Goal: Task Accomplishment & Management: Use online tool/utility

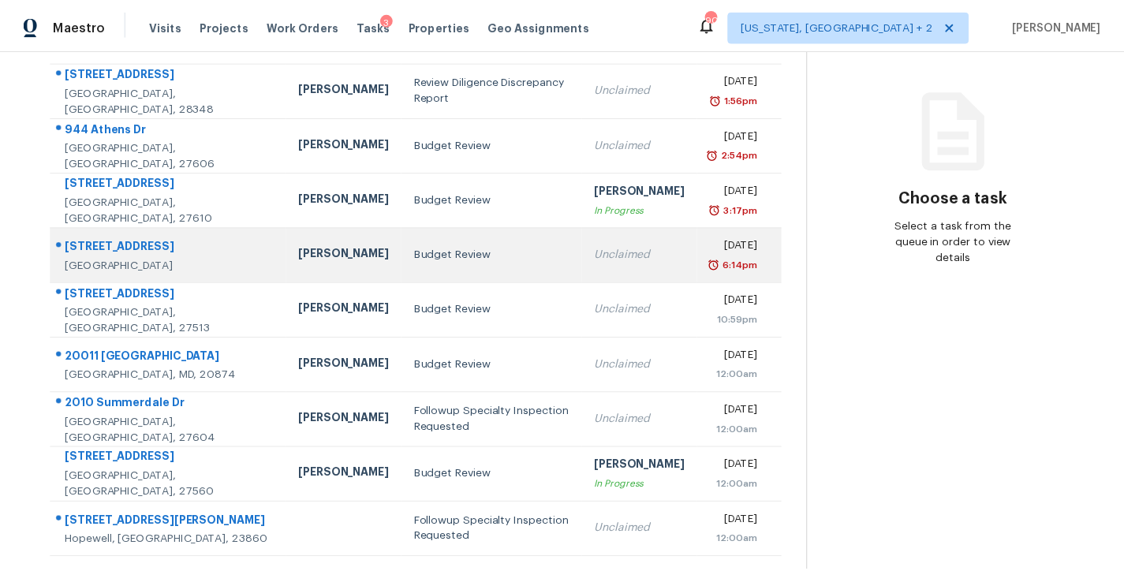
scroll to position [262, 0]
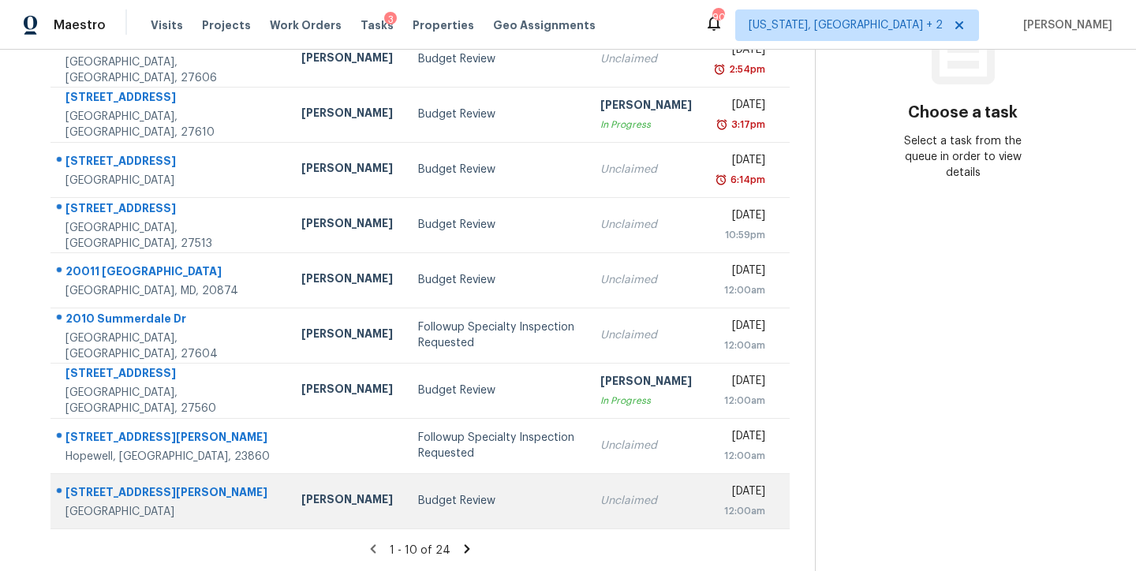
click at [321, 483] on td "[PERSON_NAME]" at bounding box center [347, 500] width 117 height 55
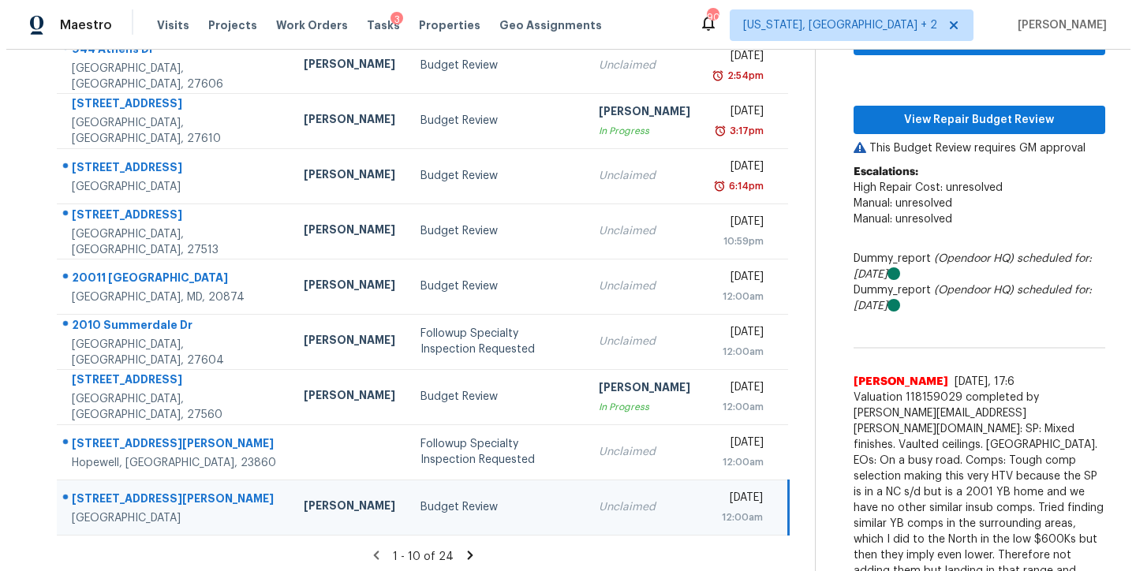
scroll to position [0, 0]
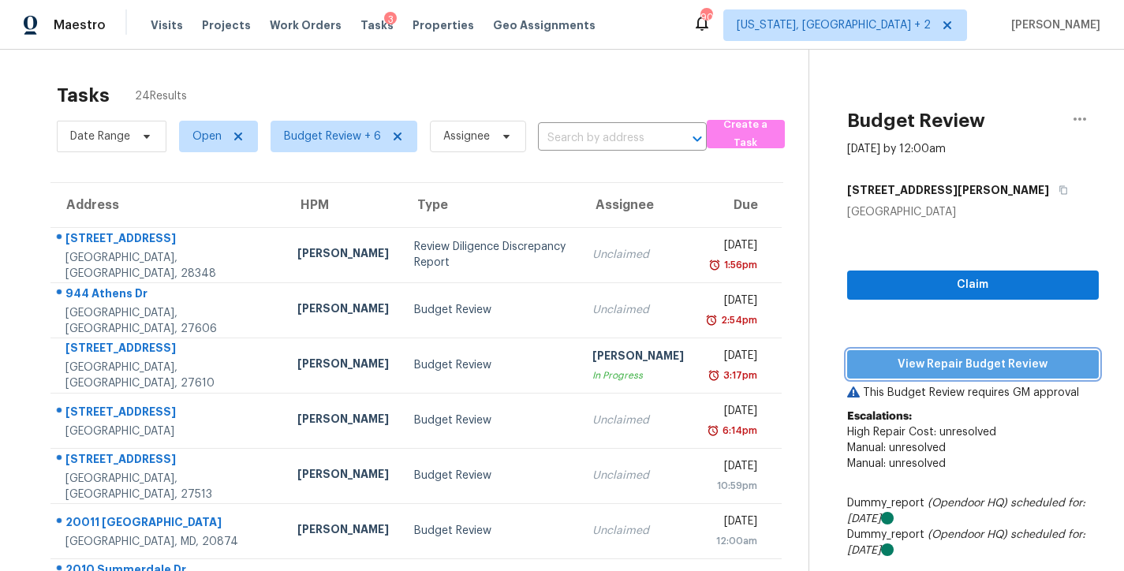
click at [952, 368] on span "View Repair Budget Review" at bounding box center [973, 365] width 226 height 20
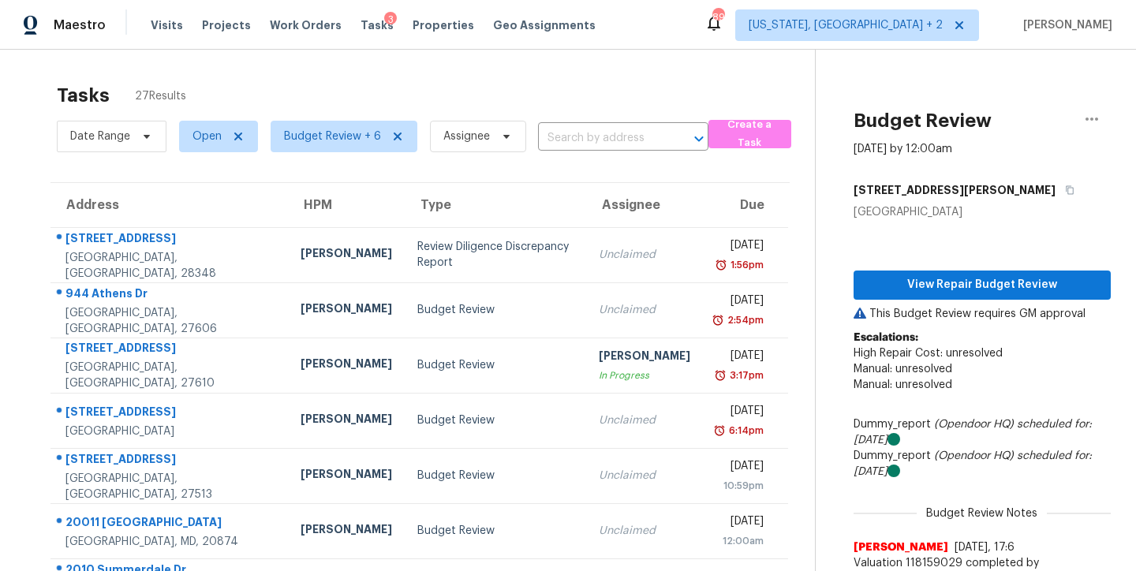
click at [297, 101] on div "Tasks 27 Results" at bounding box center [436, 95] width 758 height 41
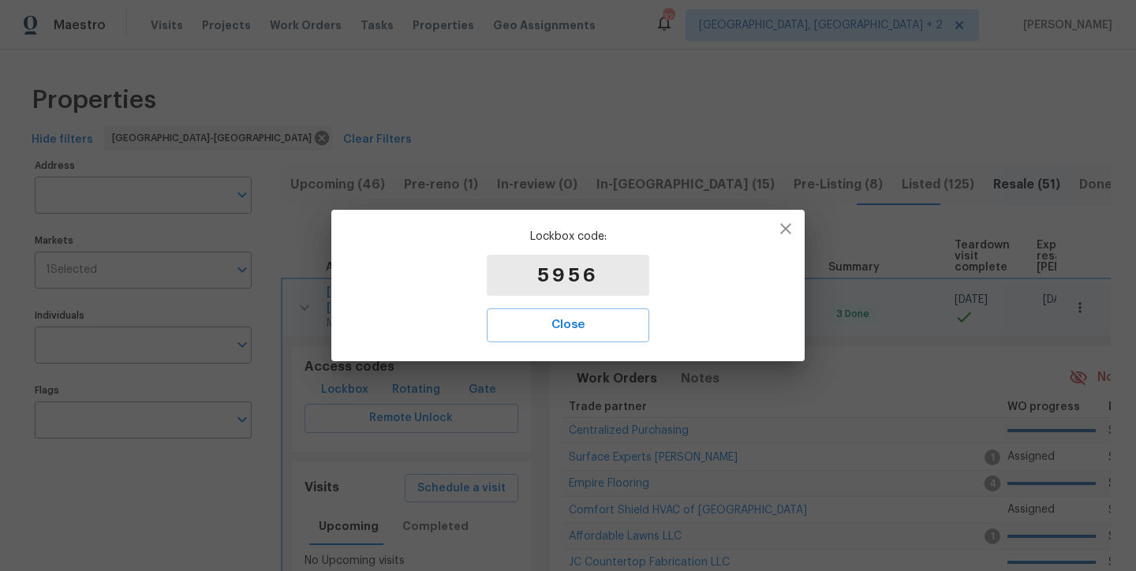
scroll to position [76, 0]
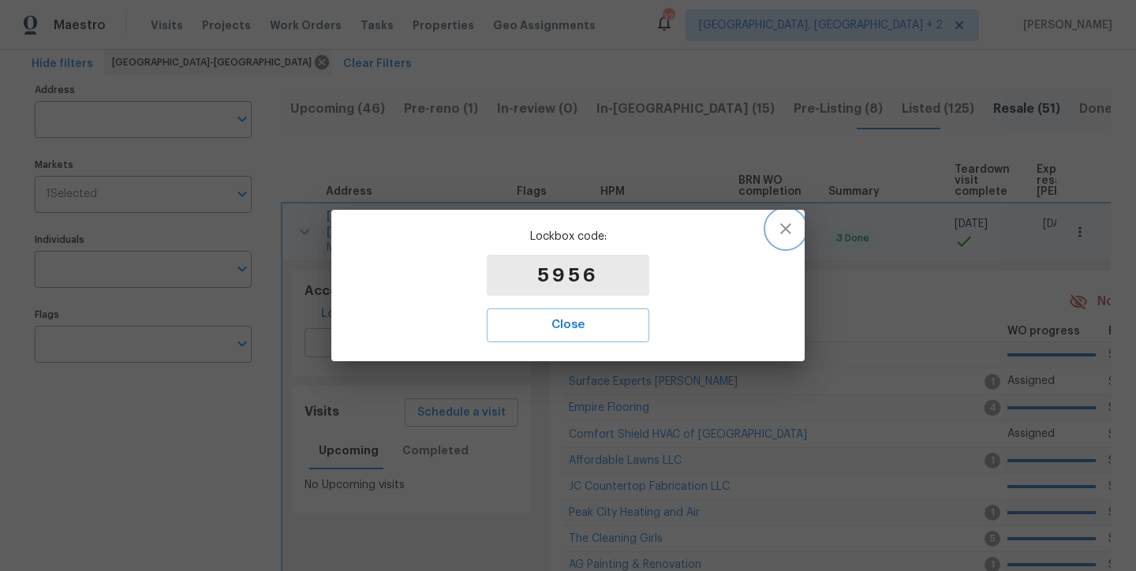
click at [778, 231] on icon "button" at bounding box center [785, 228] width 19 height 19
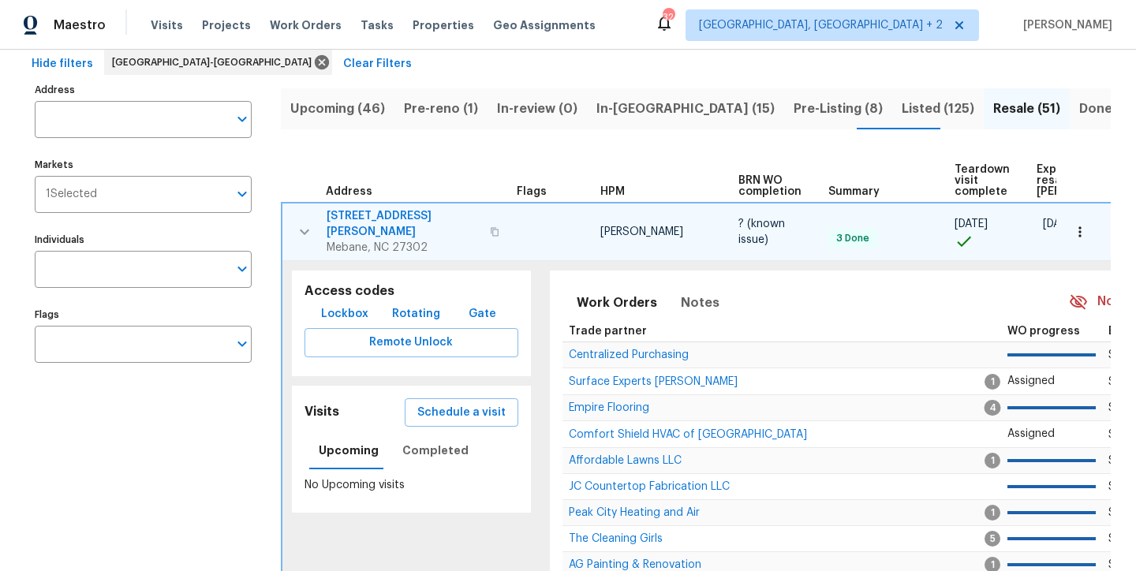
click at [372, 214] on span "2849 Bason Rd" at bounding box center [404, 224] width 154 height 32
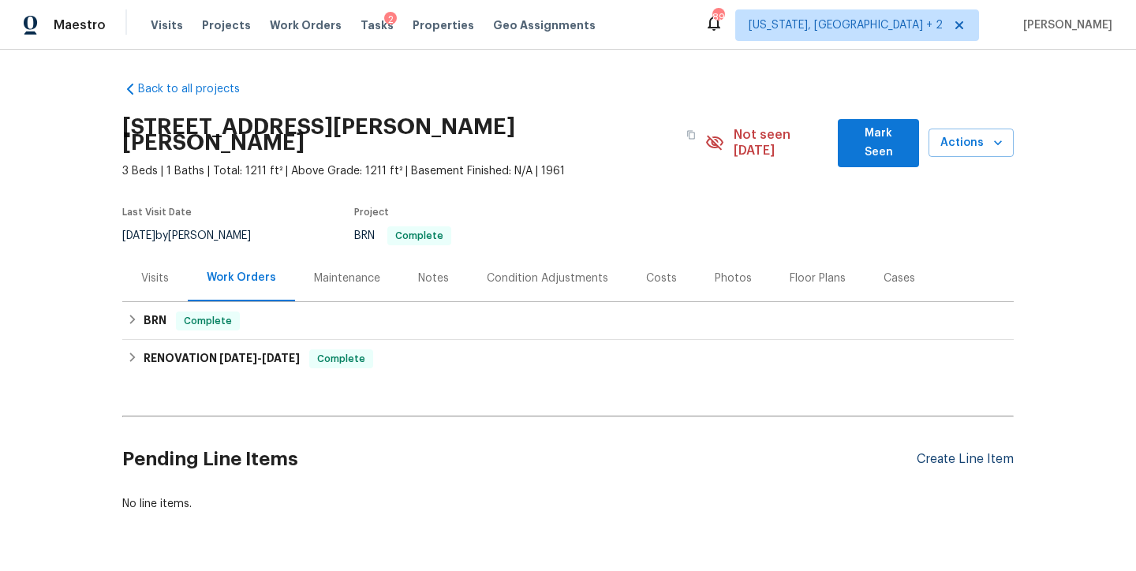
click at [969, 452] on div "Create Line Item" at bounding box center [965, 459] width 97 height 15
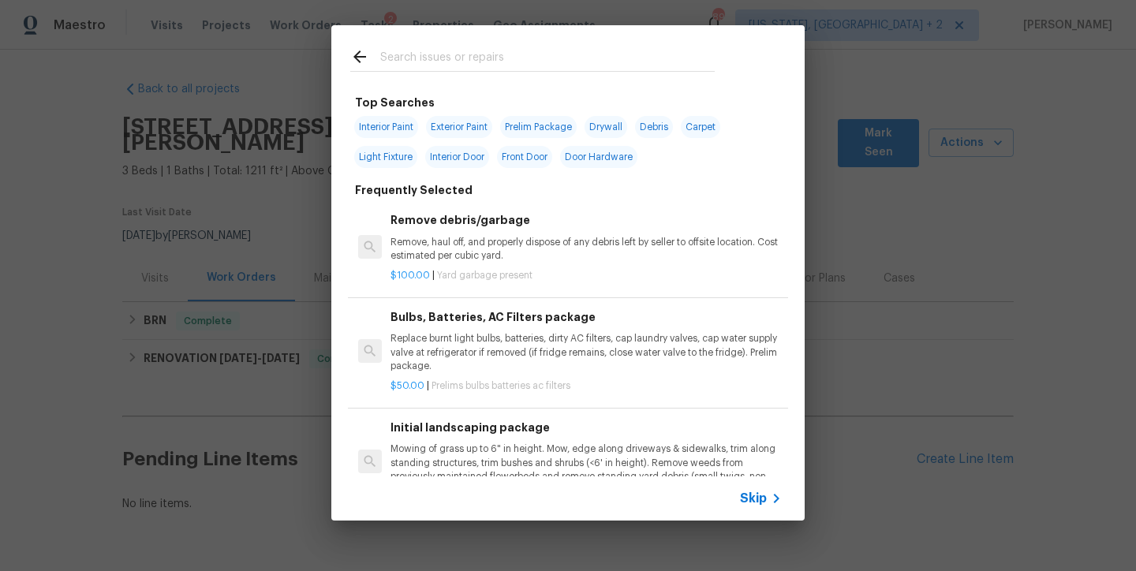
click at [471, 40] on div at bounding box center [532, 56] width 402 height 62
click at [466, 59] on input "text" at bounding box center [547, 59] width 334 height 24
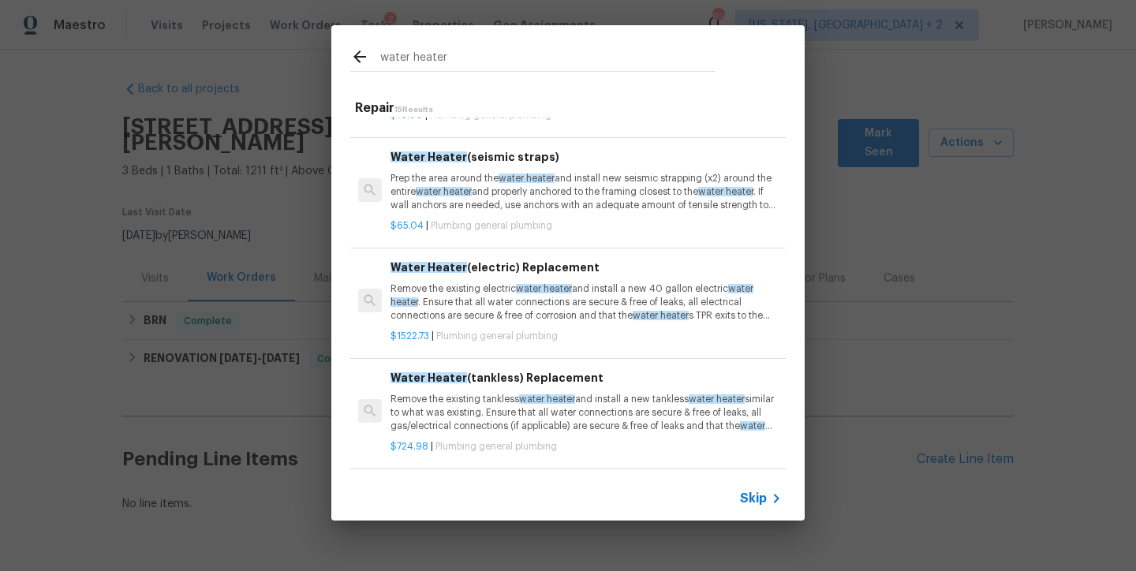
scroll to position [94, 0]
type input "water heater"
click at [596, 308] on p "Remove the existing electric water heater and install a new 40 gallon electric …" at bounding box center [585, 301] width 391 height 40
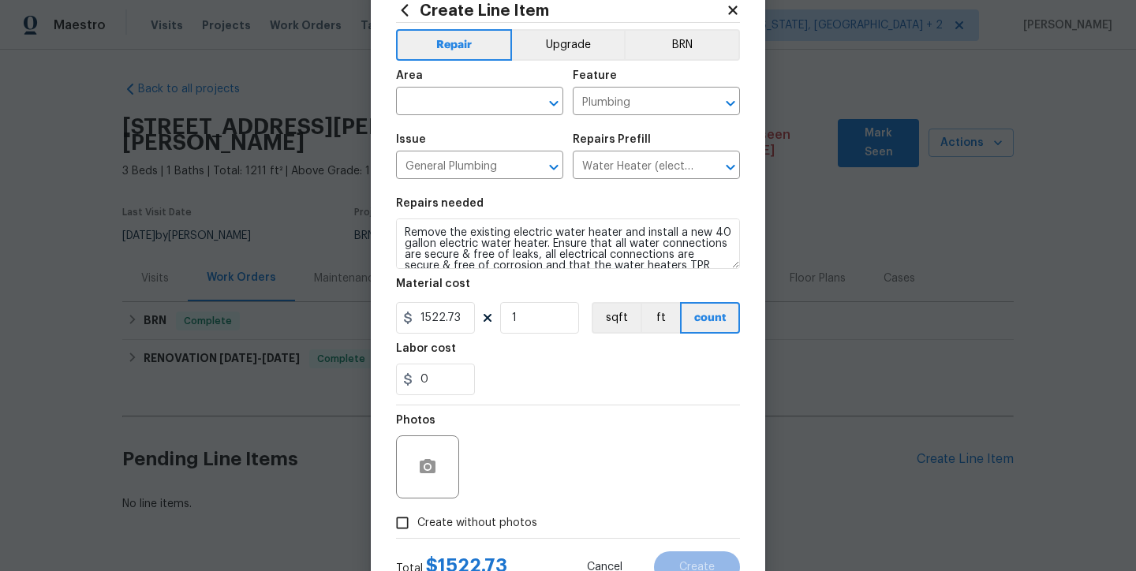
scroll to position [109, 0]
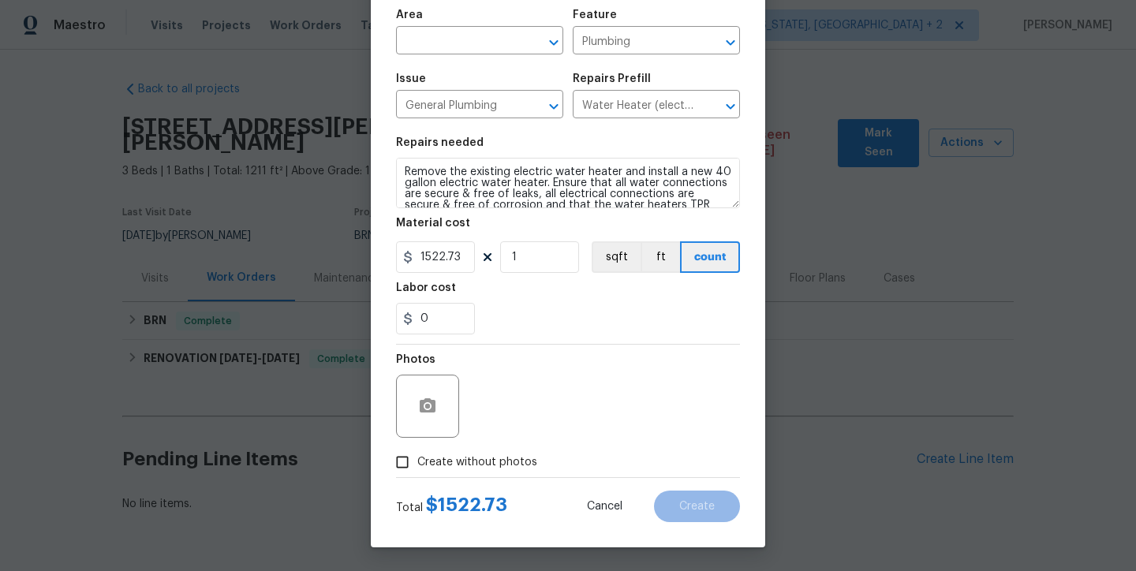
click at [480, 462] on span "Create without photos" at bounding box center [477, 462] width 120 height 17
click at [417, 462] on input "Create without photos" at bounding box center [402, 462] width 30 height 30
checkbox input "true"
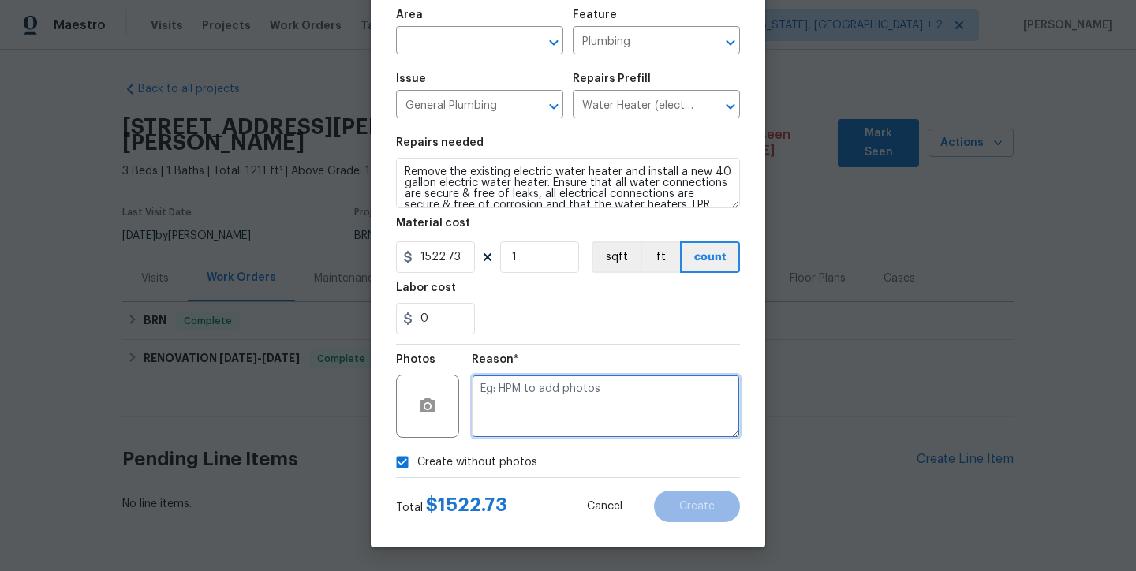
click at [566, 417] on textarea at bounding box center [606, 406] width 268 height 63
type textarea "none"
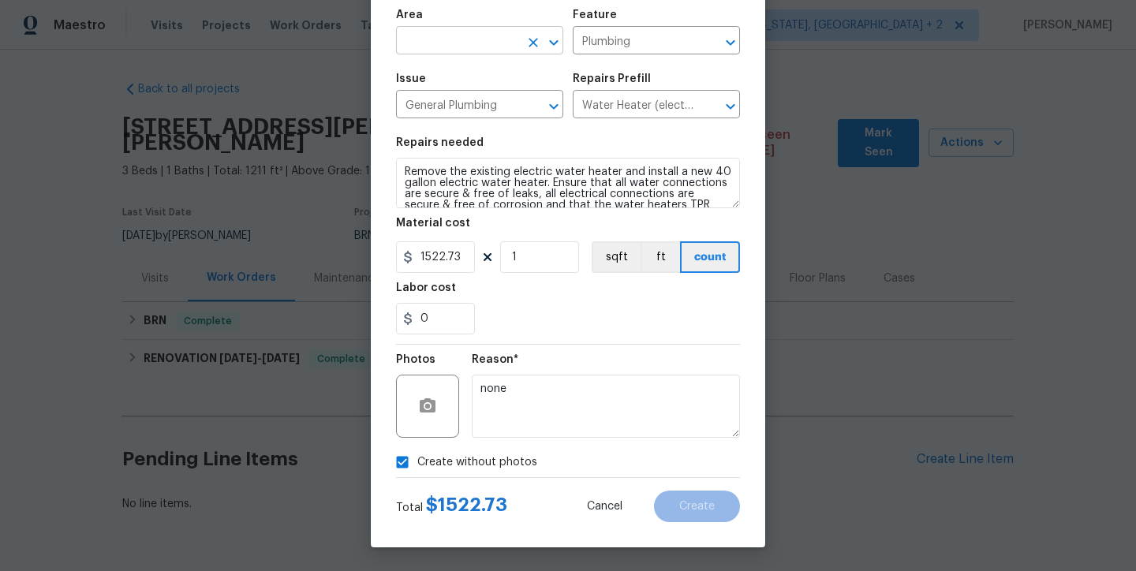
click at [457, 35] on input "text" at bounding box center [457, 42] width 123 height 24
click at [446, 103] on li "Exterior Overall" at bounding box center [473, 103] width 167 height 26
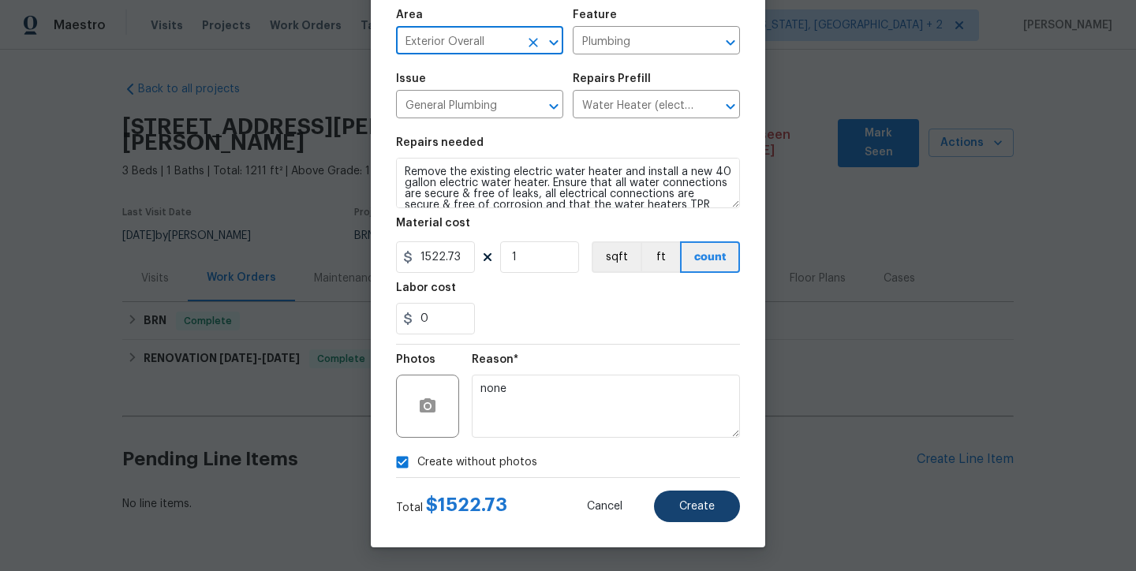
type input "Exterior Overall"
click at [708, 517] on button "Create" at bounding box center [697, 507] width 86 height 32
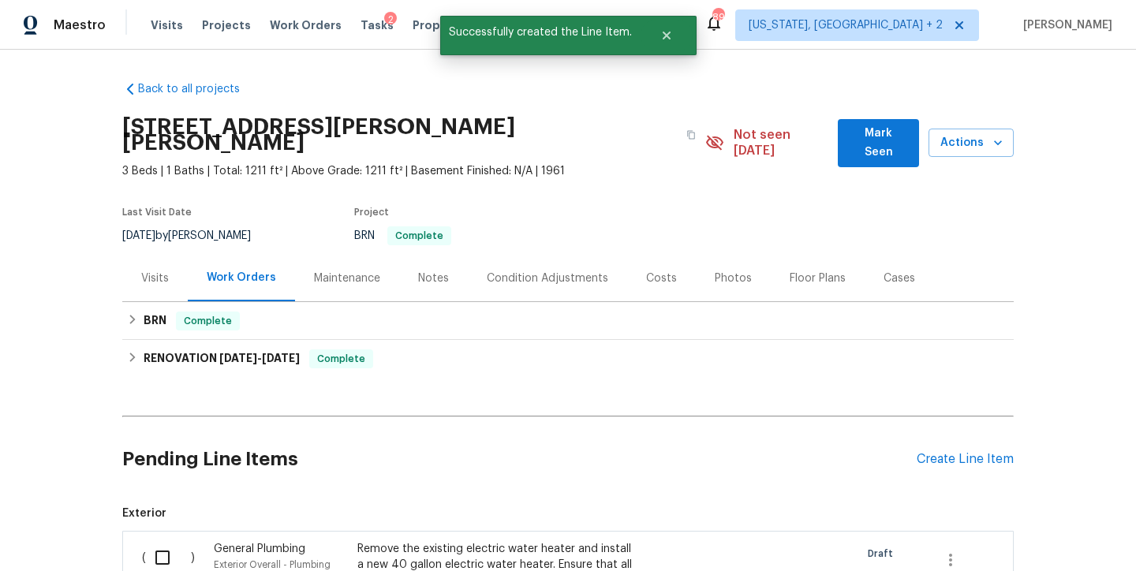
click at [152, 543] on input "checkbox" at bounding box center [168, 557] width 45 height 33
checkbox input "true"
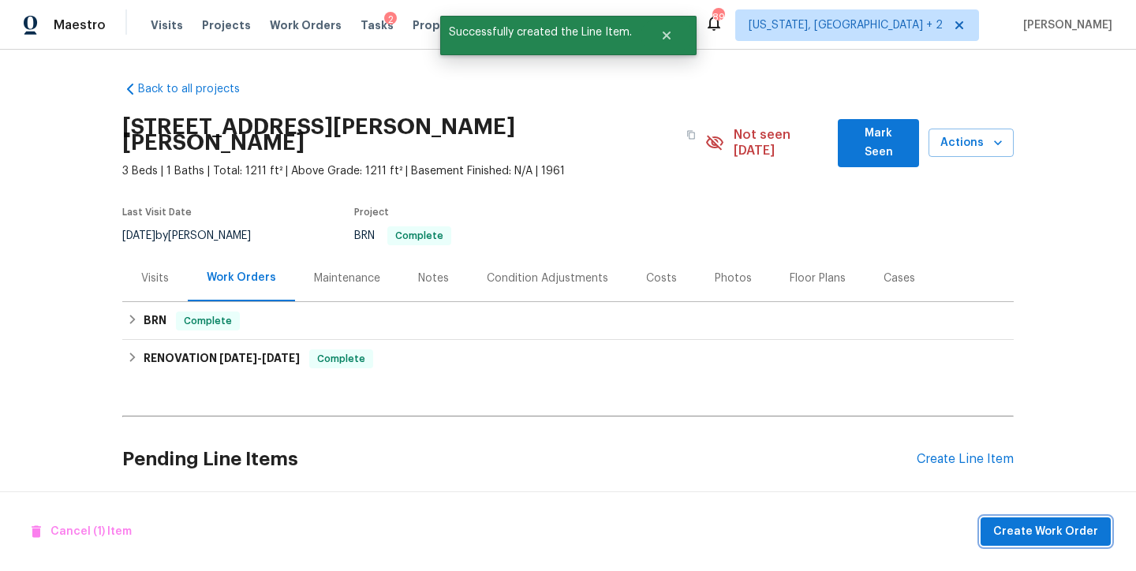
click at [1029, 535] on span "Create Work Order" at bounding box center [1045, 532] width 105 height 20
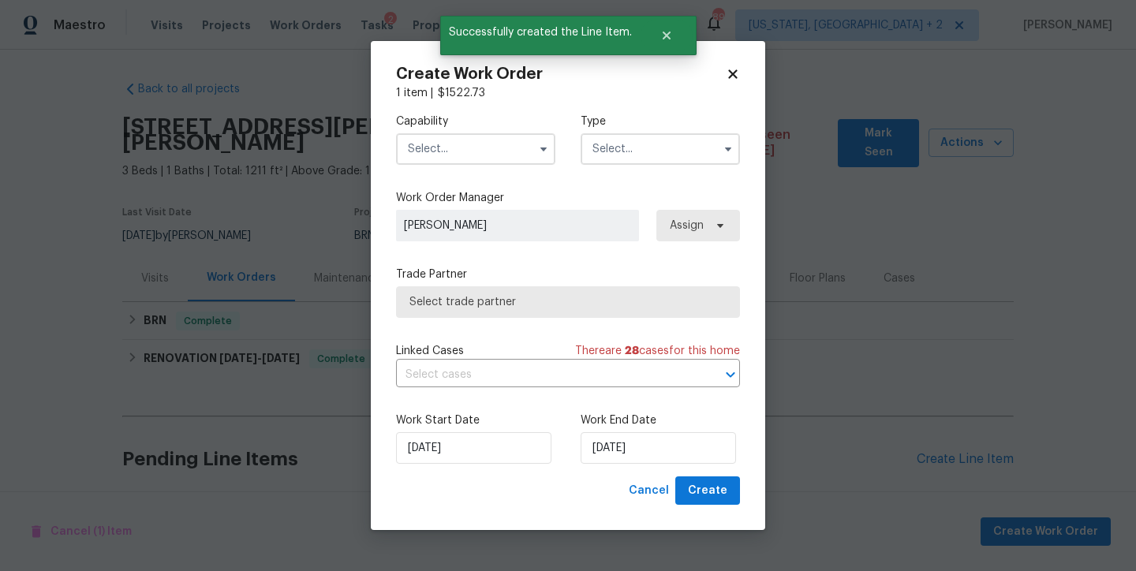
click at [467, 149] on input "text" at bounding box center [475, 149] width 159 height 32
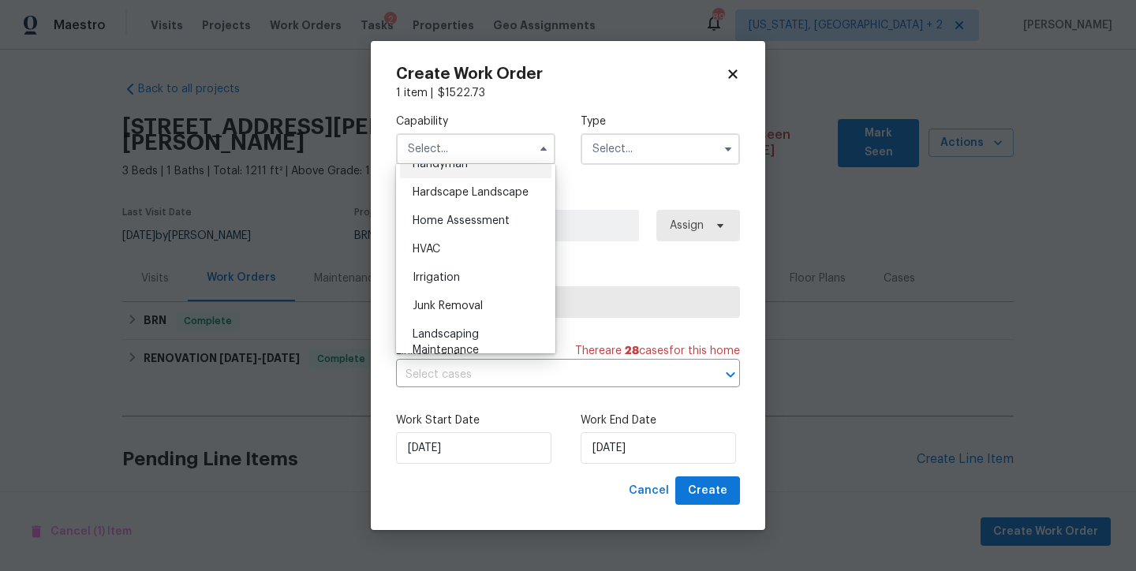
scroll to position [871, 0]
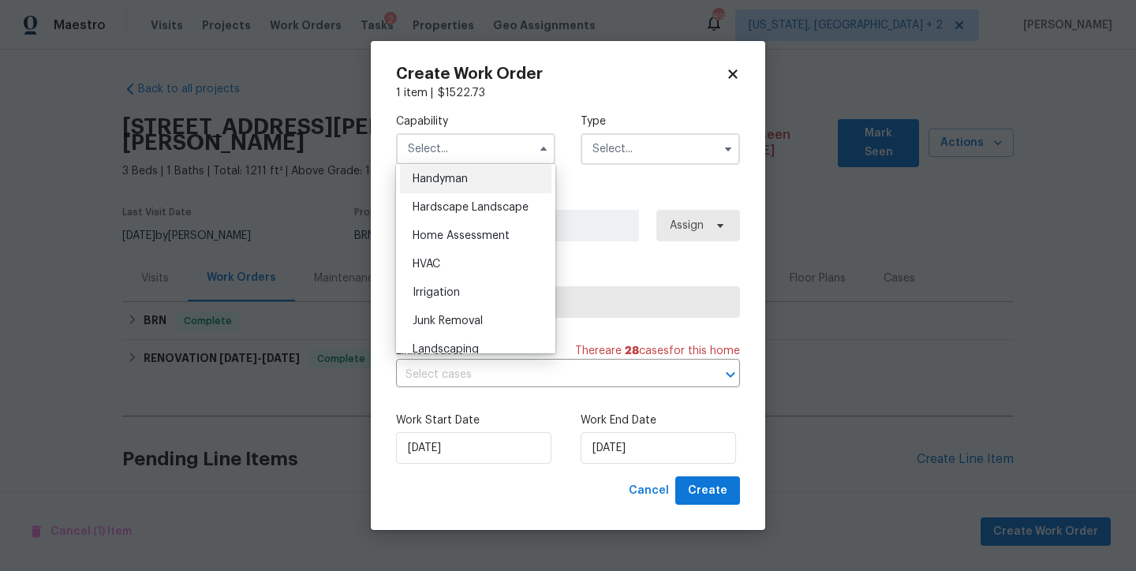
click at [458, 185] on span "Handyman" at bounding box center [440, 179] width 55 height 11
type input "Handyman"
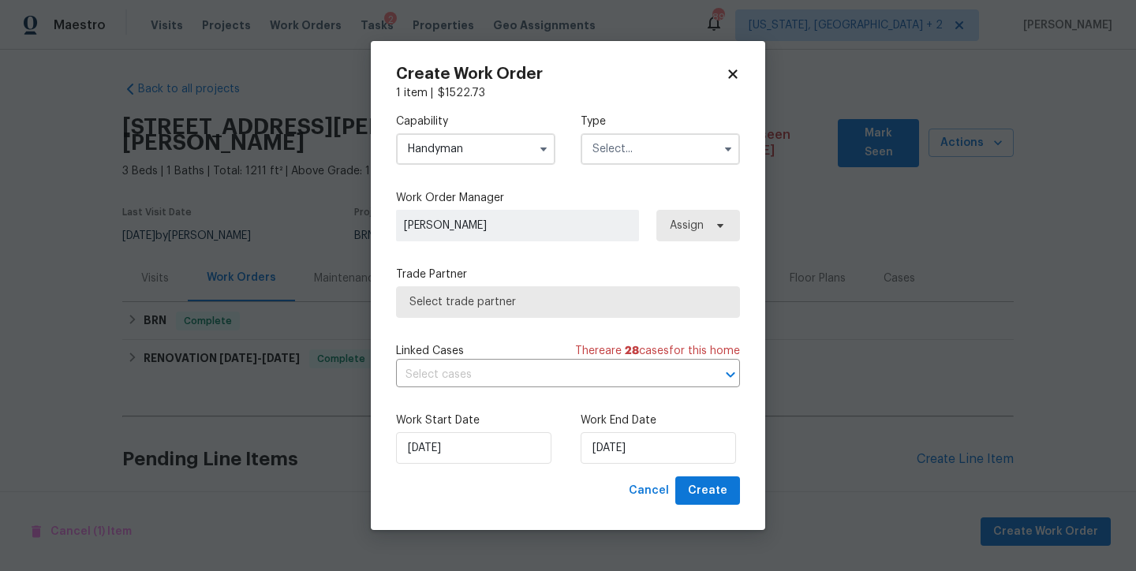
click at [638, 153] on input "text" at bounding box center [660, 149] width 159 height 32
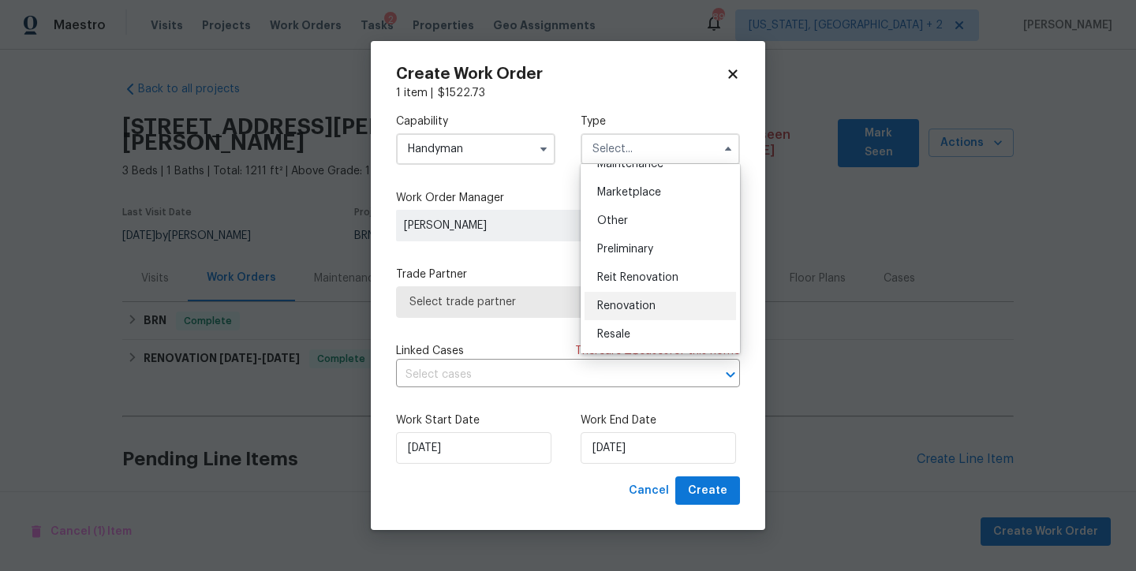
scroll to position [289, 0]
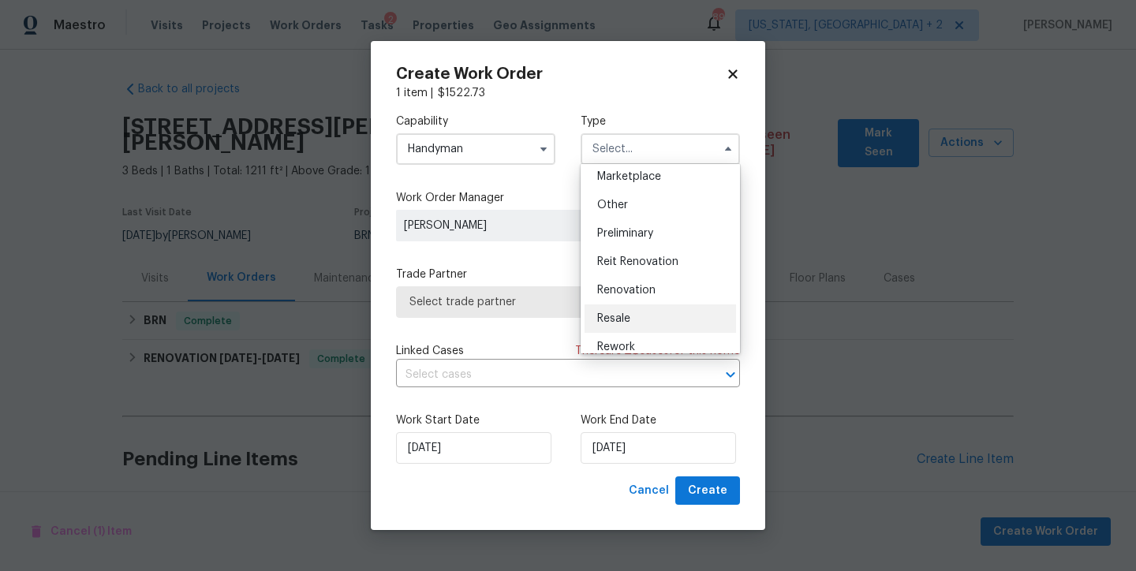
click at [631, 305] on div "Resale" at bounding box center [659, 318] width 151 height 28
type input "Resale"
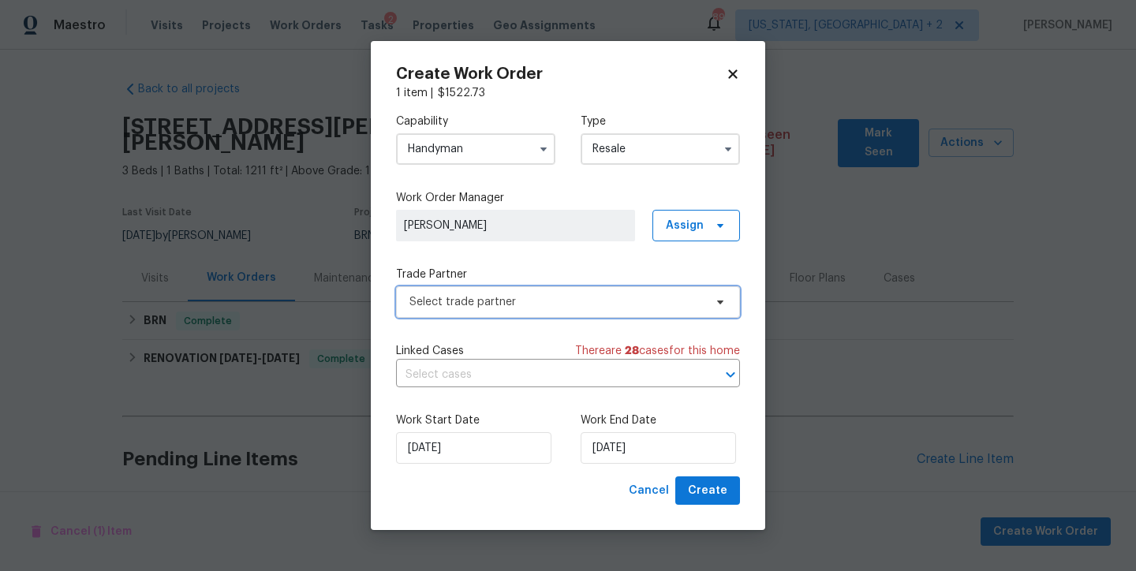
click at [509, 301] on span "Select trade partner" at bounding box center [556, 302] width 294 height 16
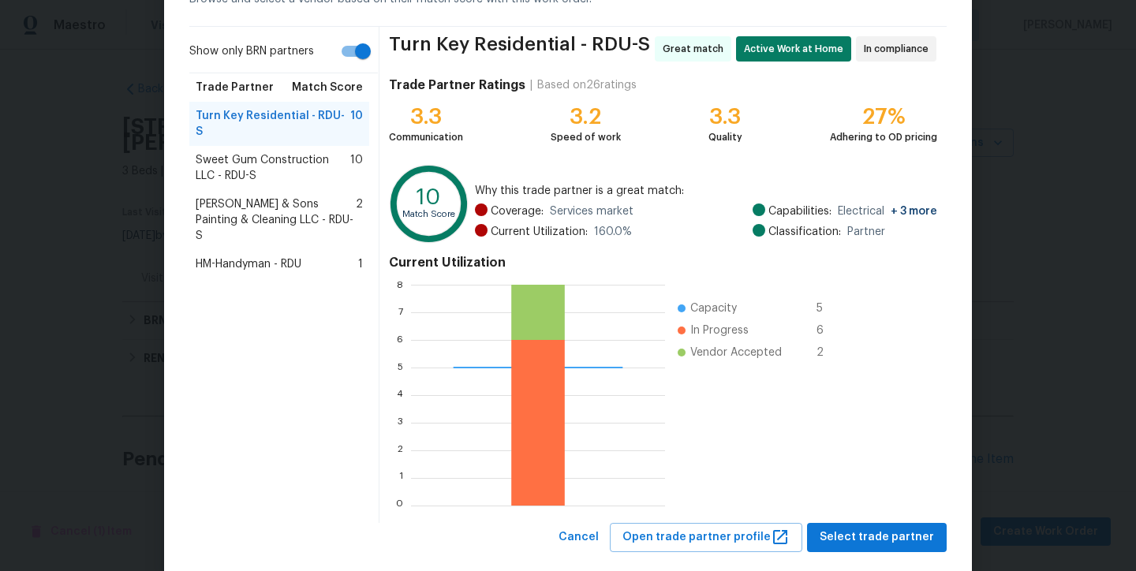
scroll to position [125, 0]
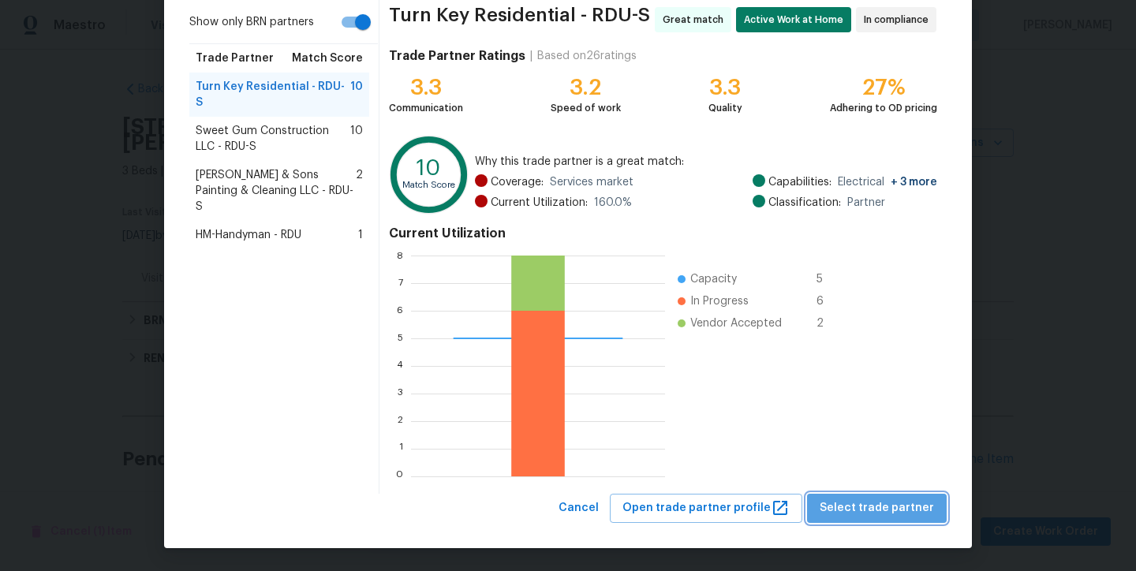
click at [896, 512] on span "Select trade partner" at bounding box center [877, 508] width 114 height 20
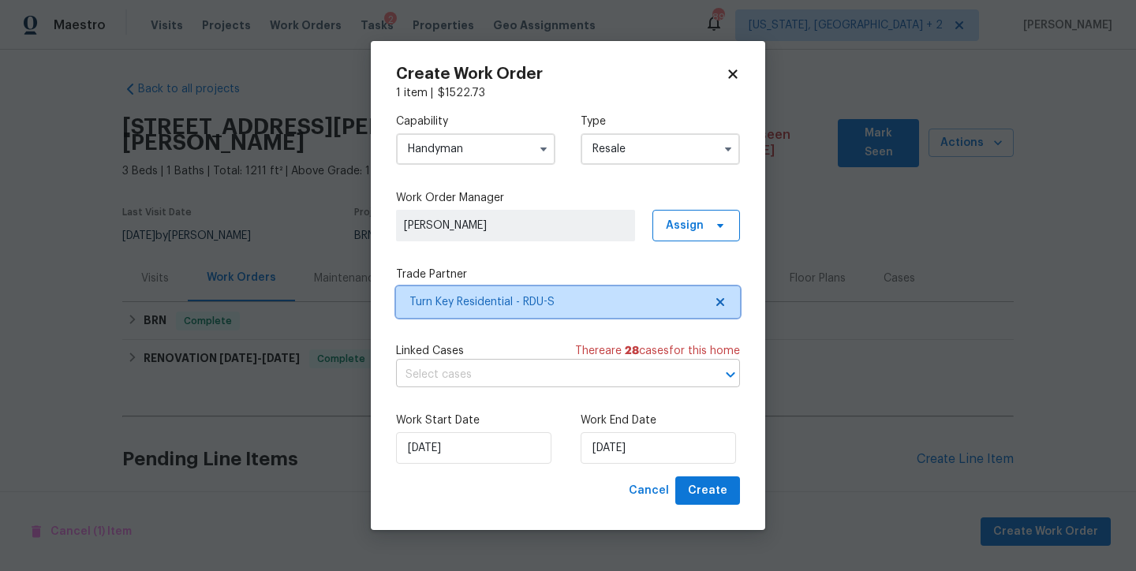
scroll to position [0, 0]
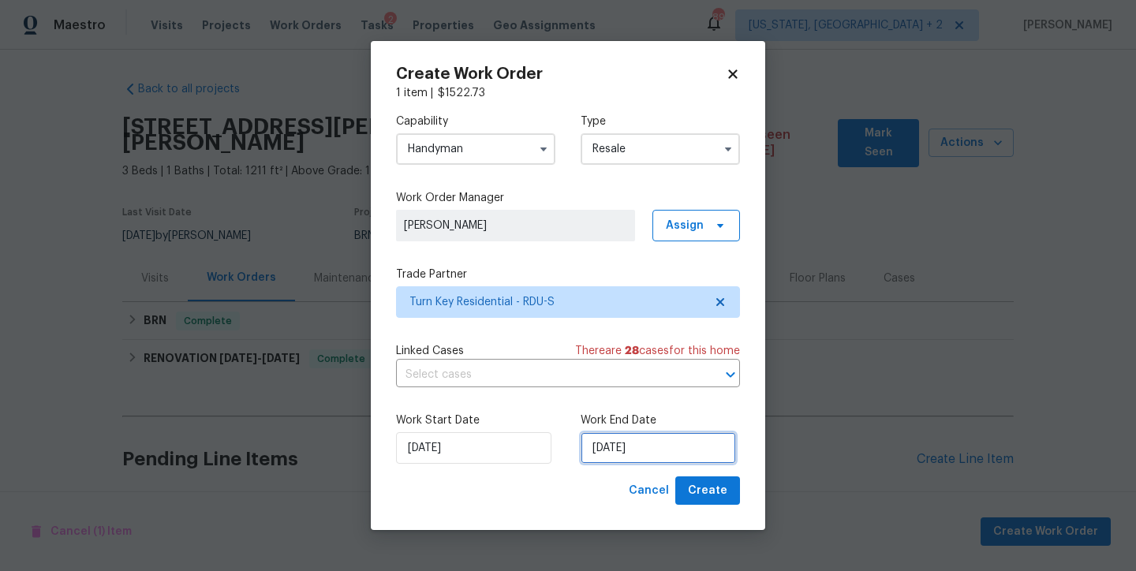
click at [628, 451] on input "9/4/2025" at bounding box center [658, 448] width 155 height 32
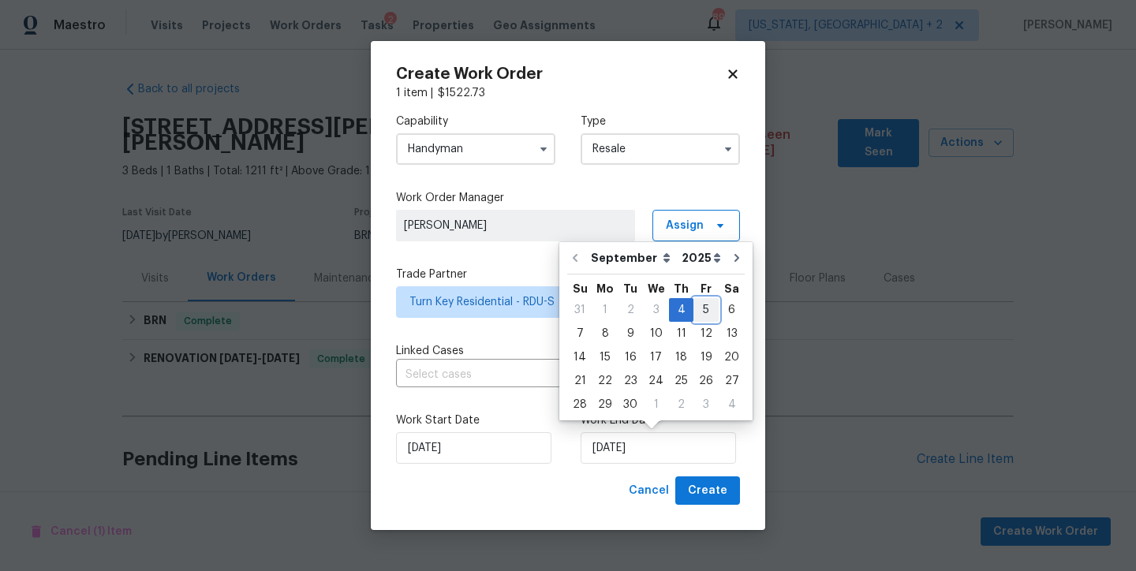
click at [704, 308] on div "5" at bounding box center [705, 310] width 25 height 22
type input "9/5/2025"
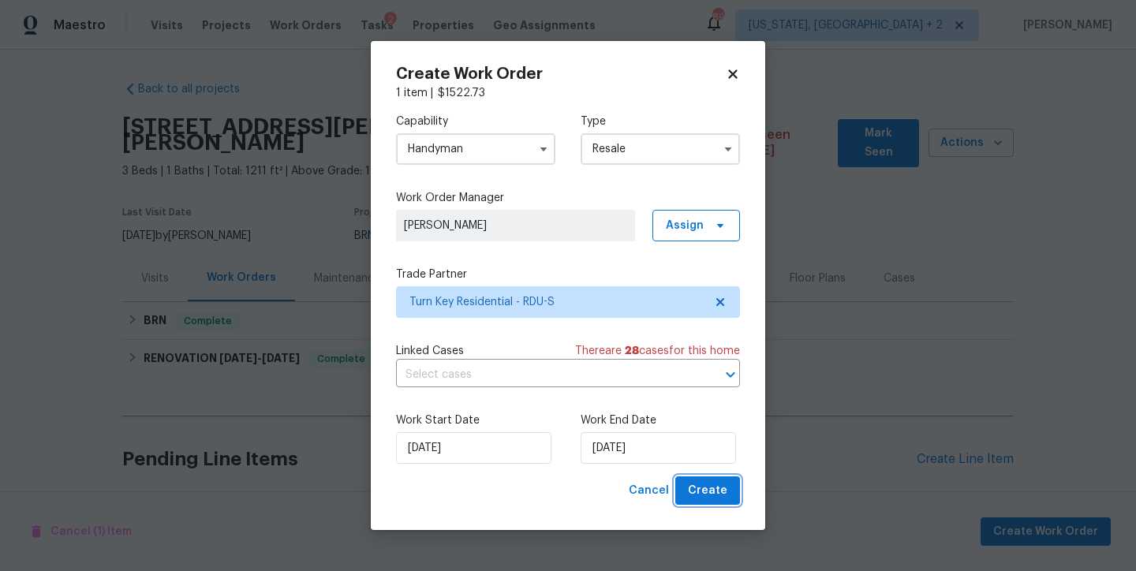
click at [730, 498] on button "Create" at bounding box center [707, 490] width 65 height 29
checkbox input "false"
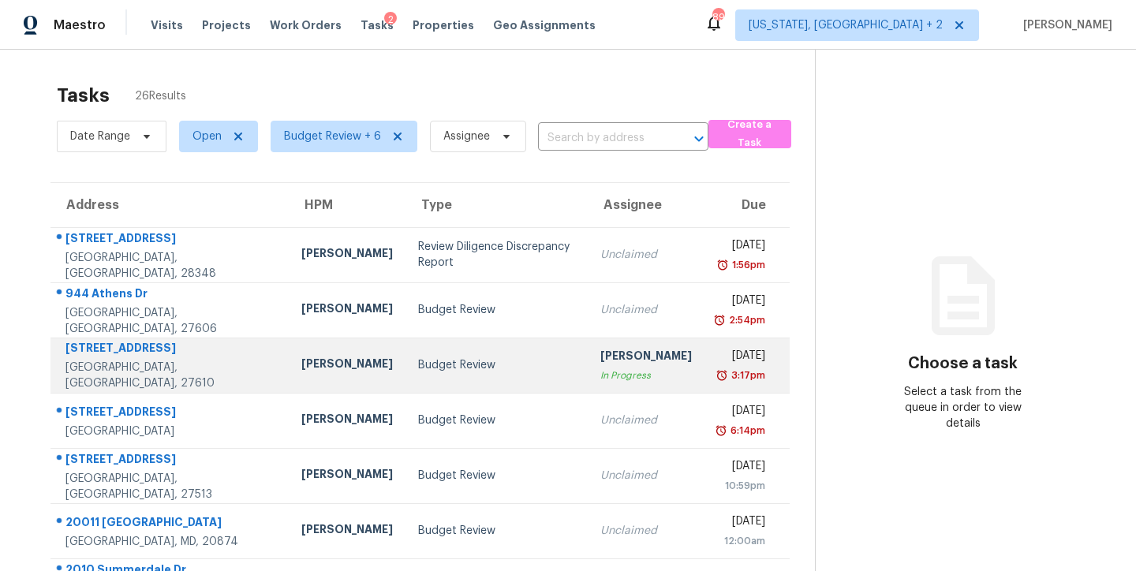
click at [405, 356] on td "Budget Review" at bounding box center [496, 365] width 182 height 55
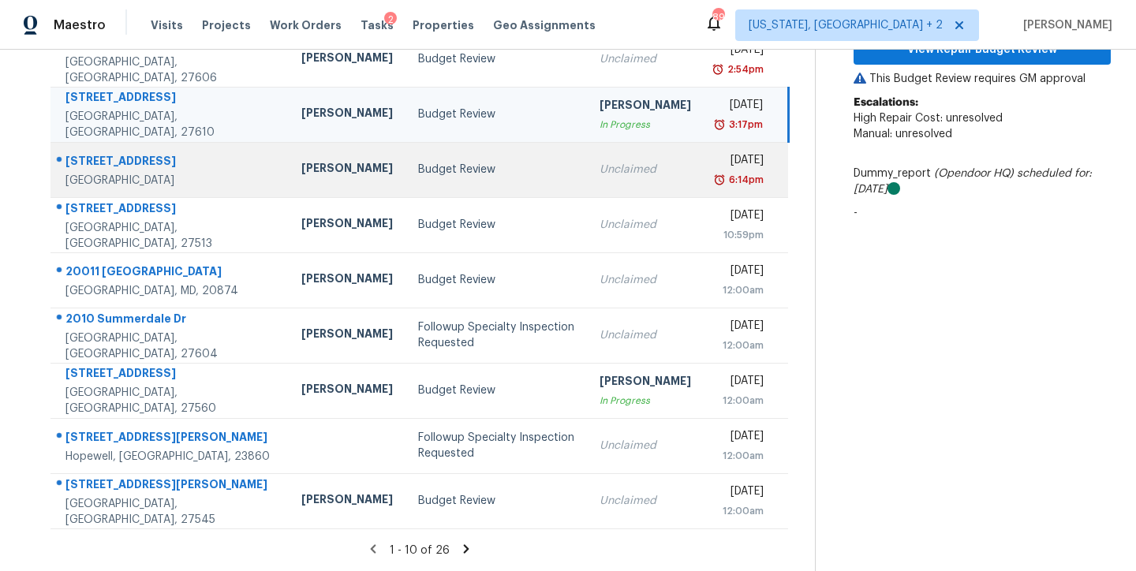
scroll to position [262, 0]
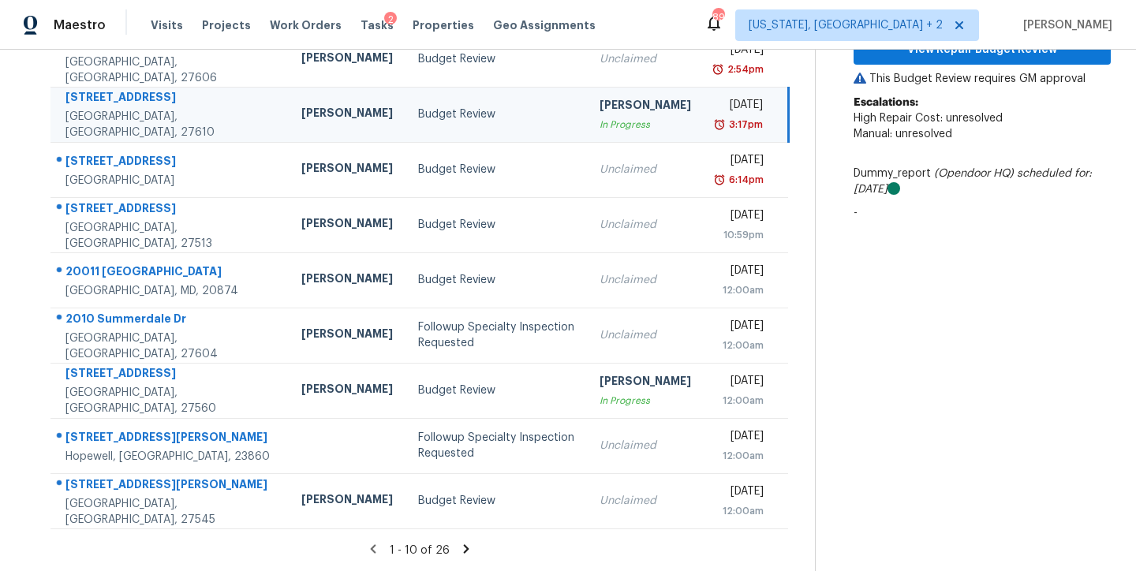
click at [464, 544] on icon at bounding box center [467, 548] width 6 height 9
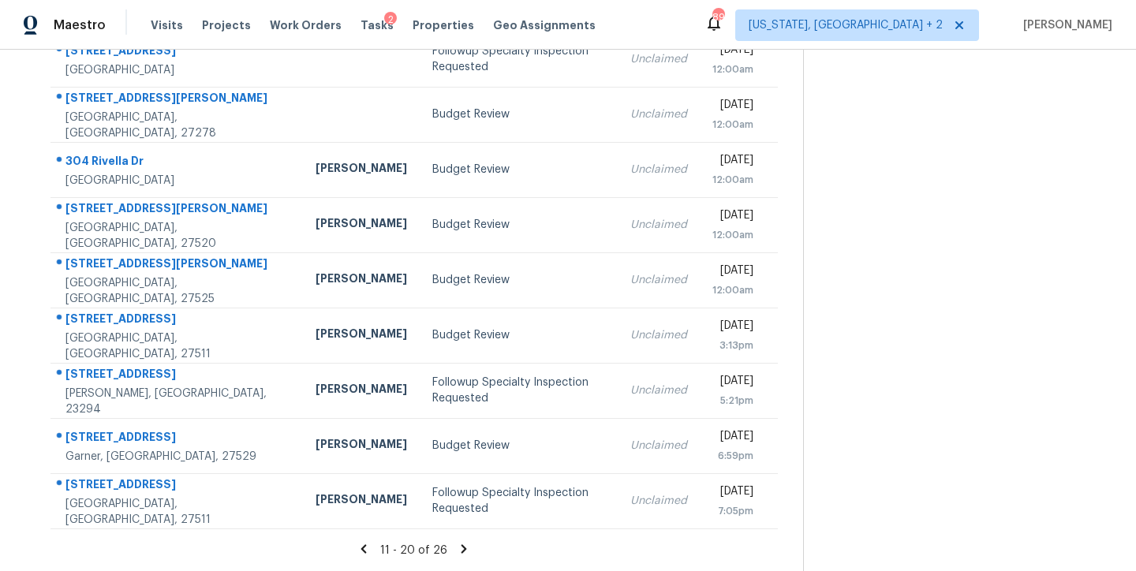
click at [457, 542] on icon at bounding box center [464, 549] width 14 height 14
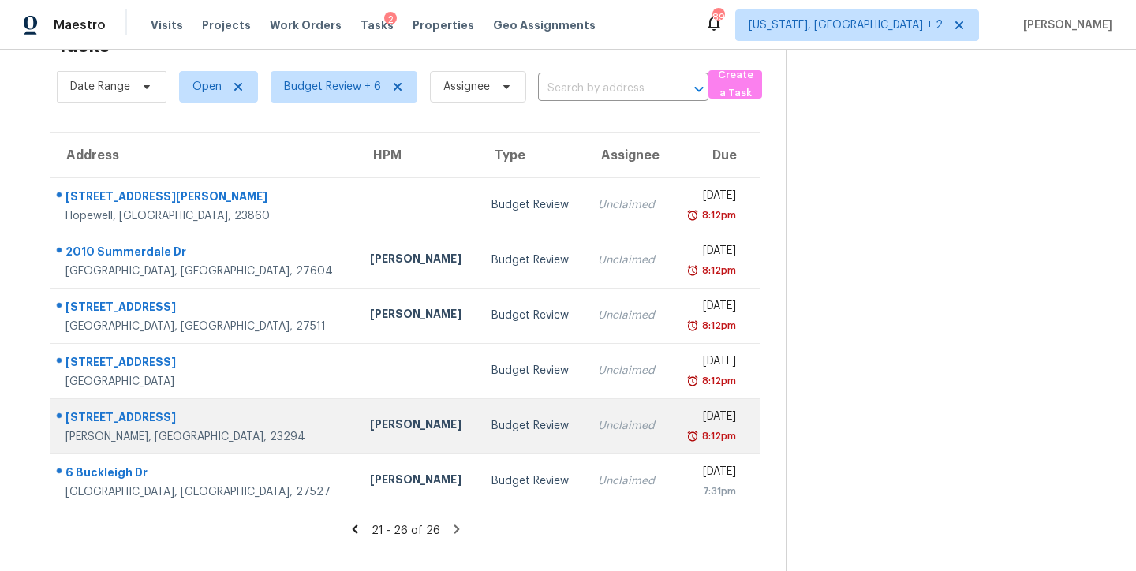
click at [491, 418] on div "Budget Review" at bounding box center [531, 426] width 81 height 16
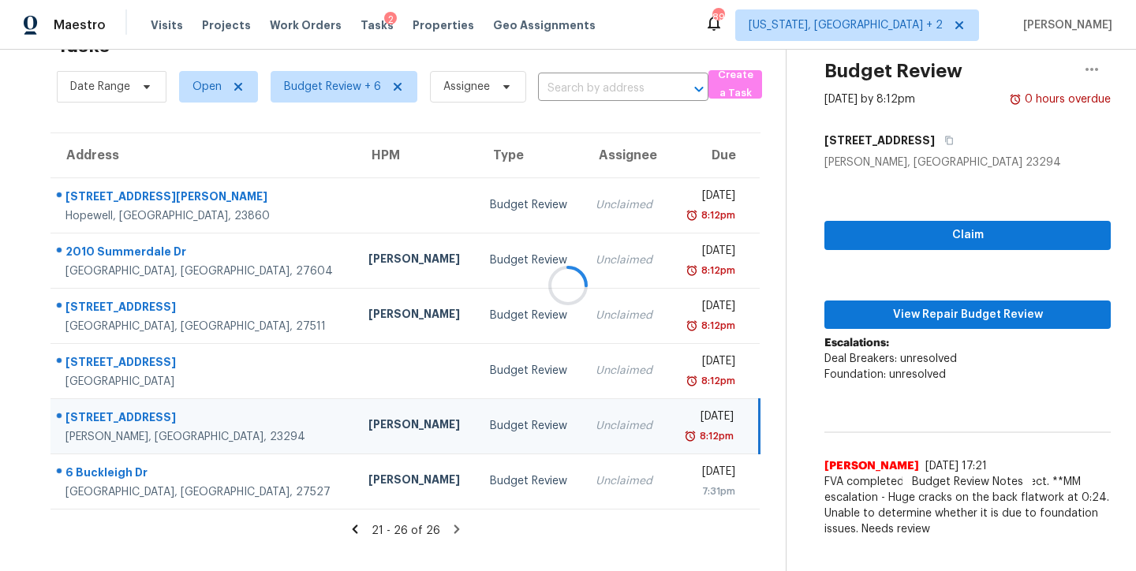
scroll to position [75, 0]
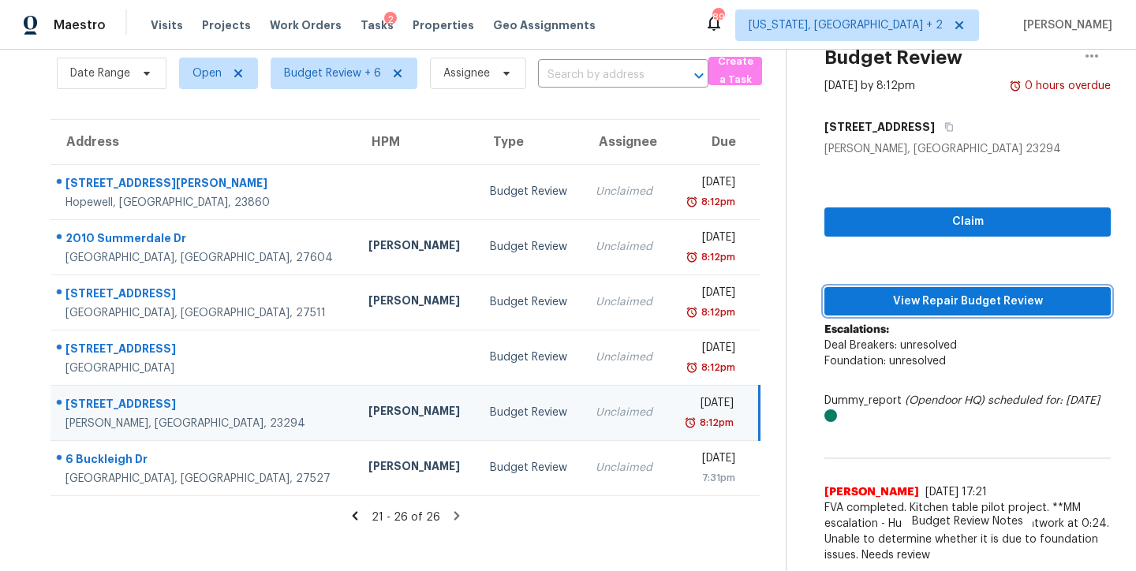
click at [942, 293] on span "View Repair Budget Review" at bounding box center [967, 302] width 261 height 20
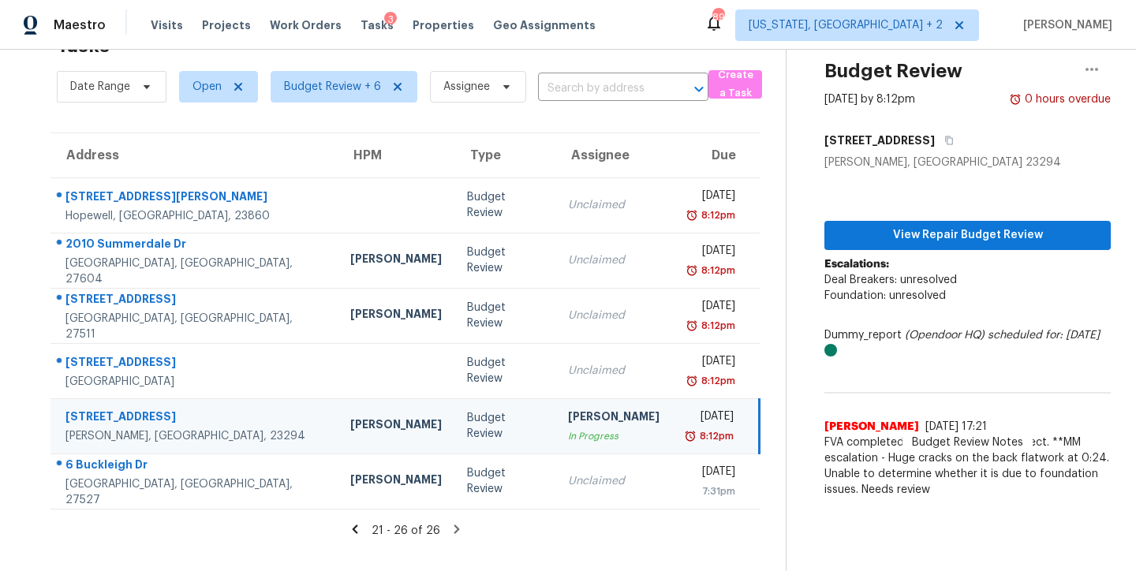
scroll to position [62, 0]
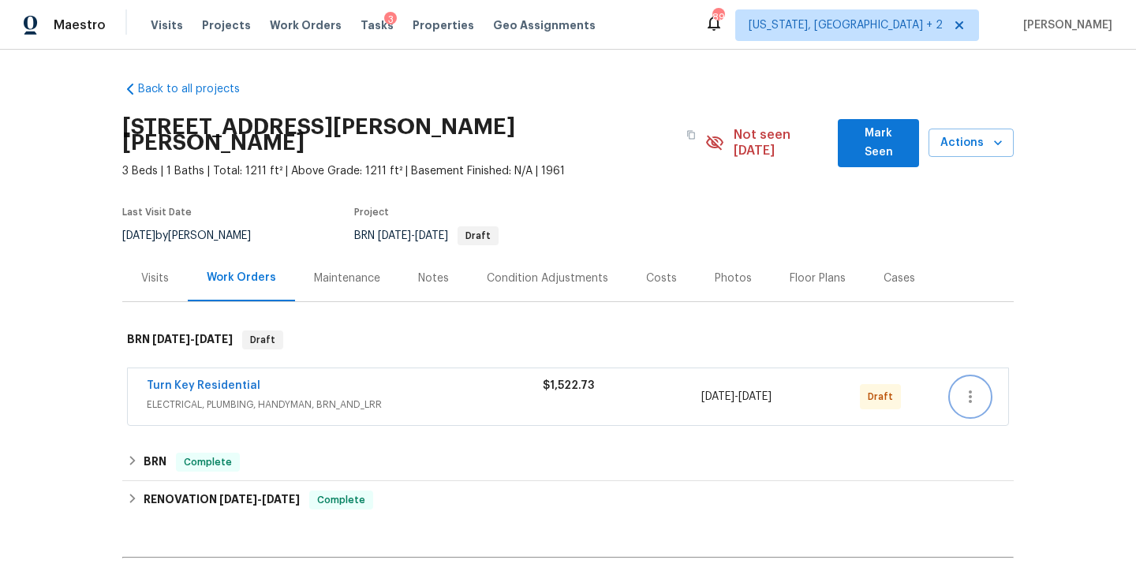
click at [958, 391] on button "button" at bounding box center [970, 397] width 38 height 38
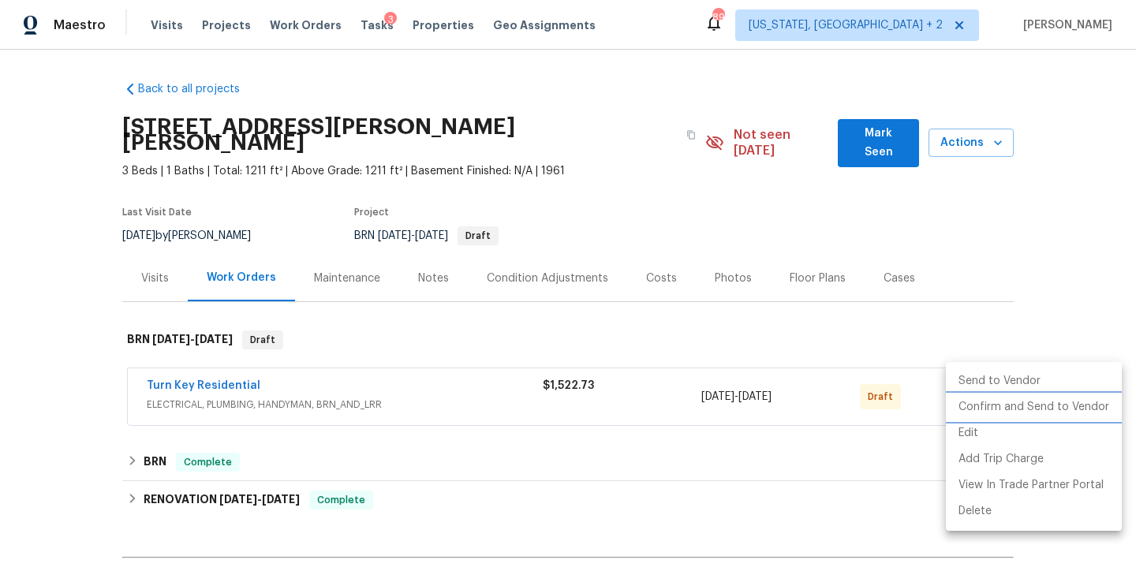
click at [970, 414] on li "Confirm and Send to Vendor" at bounding box center [1034, 407] width 176 height 26
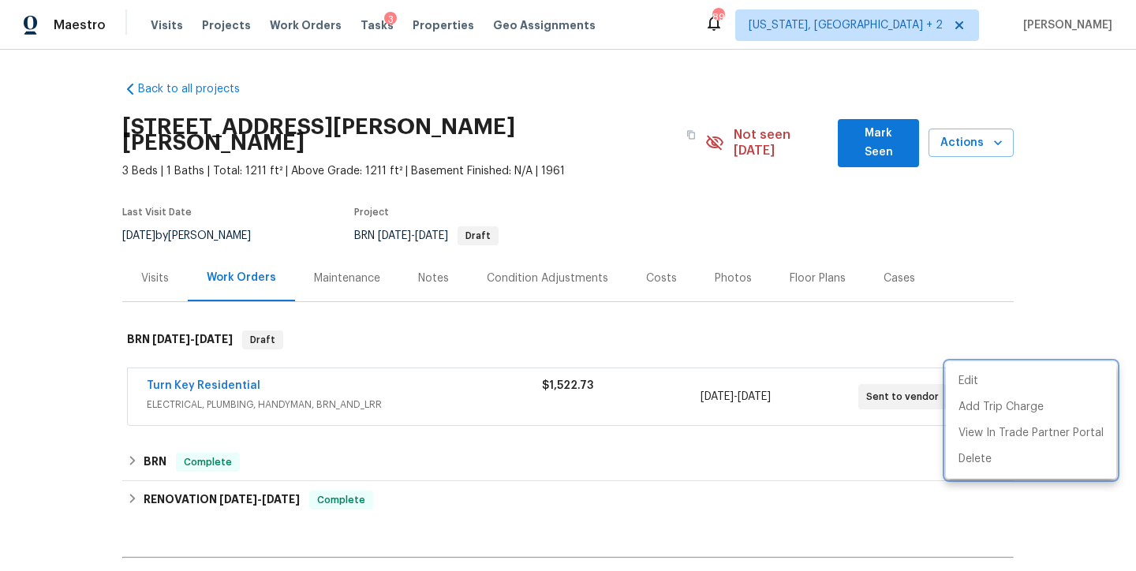
click at [1026, 312] on div at bounding box center [568, 285] width 1136 height 571
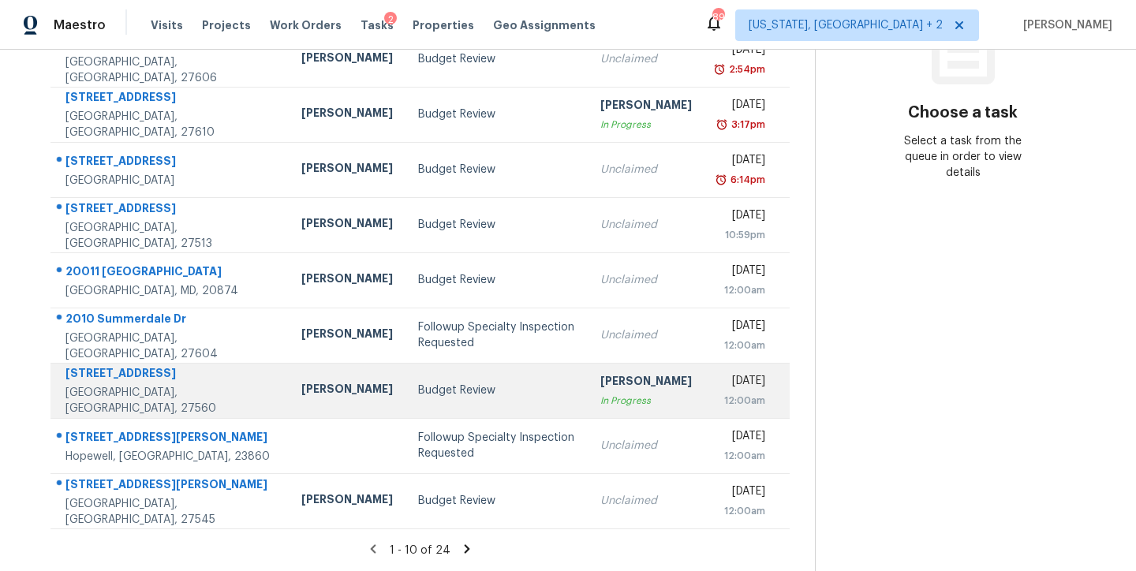
scroll to position [108, 0]
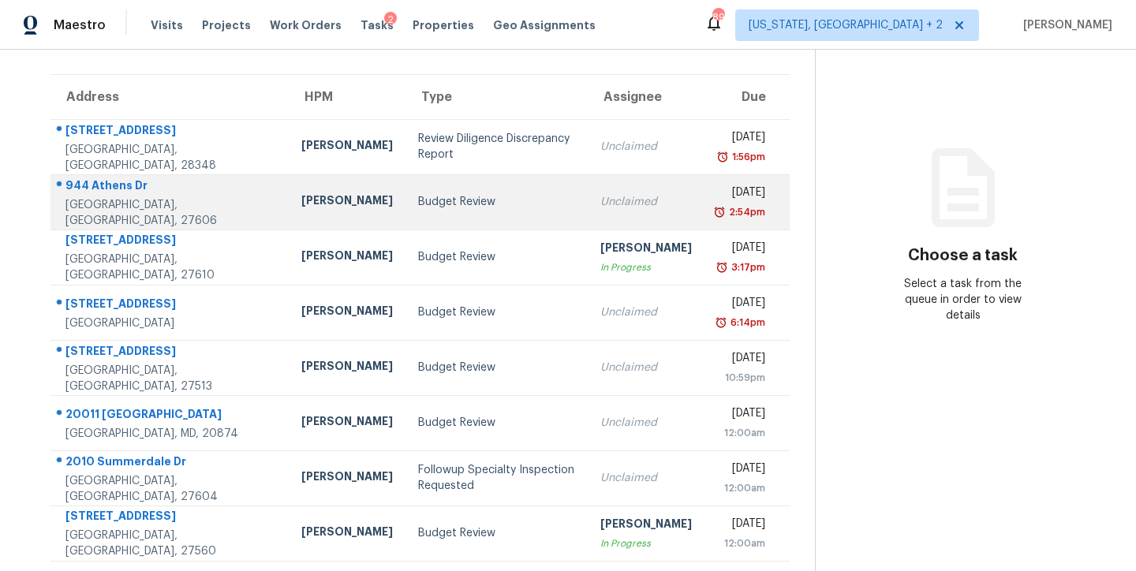
click at [418, 209] on div "Budget Review" at bounding box center [496, 202] width 157 height 16
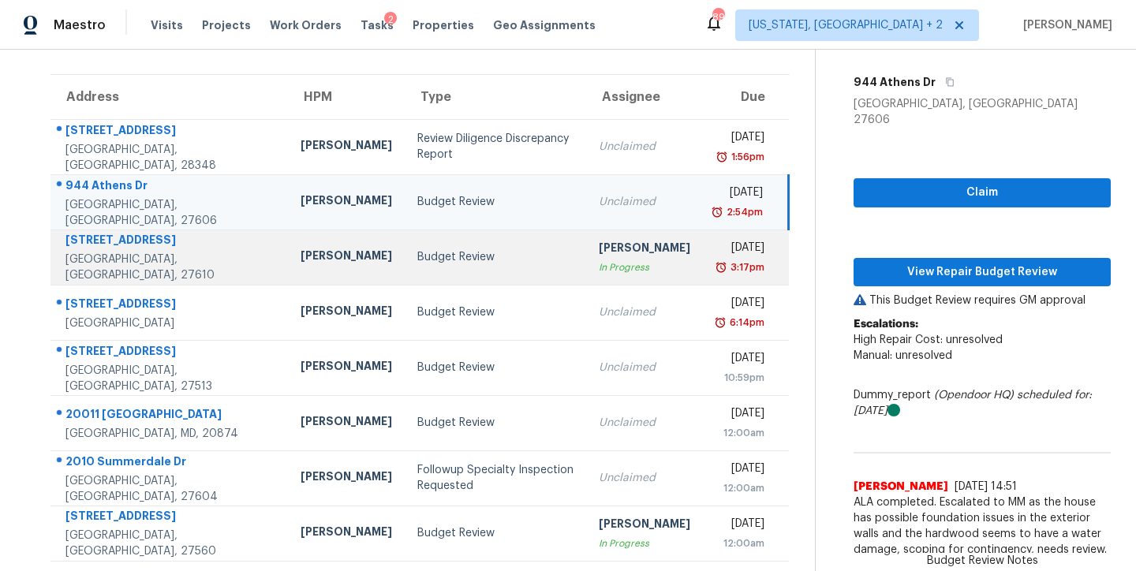
click at [458, 263] on div "Budget Review" at bounding box center [495, 257] width 156 height 16
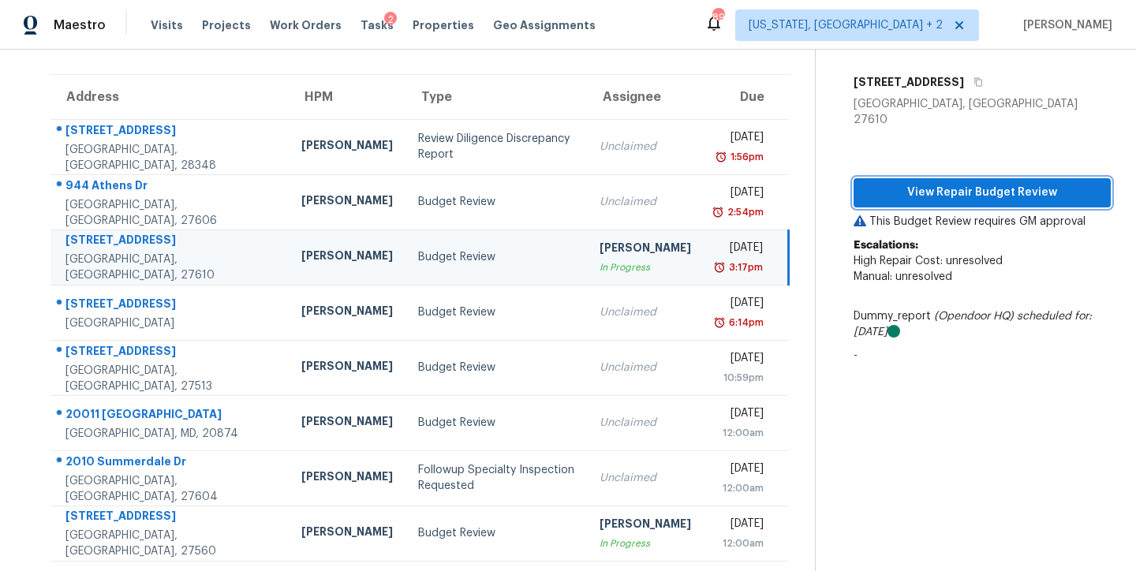
click at [1007, 183] on span "View Repair Budget Review" at bounding box center [982, 193] width 232 height 20
click at [681, 43] on div "Maestro Visits Projects Work Orders Tasks 2 Properties Geo Assignments 89 Washi…" at bounding box center [568, 25] width 1136 height 50
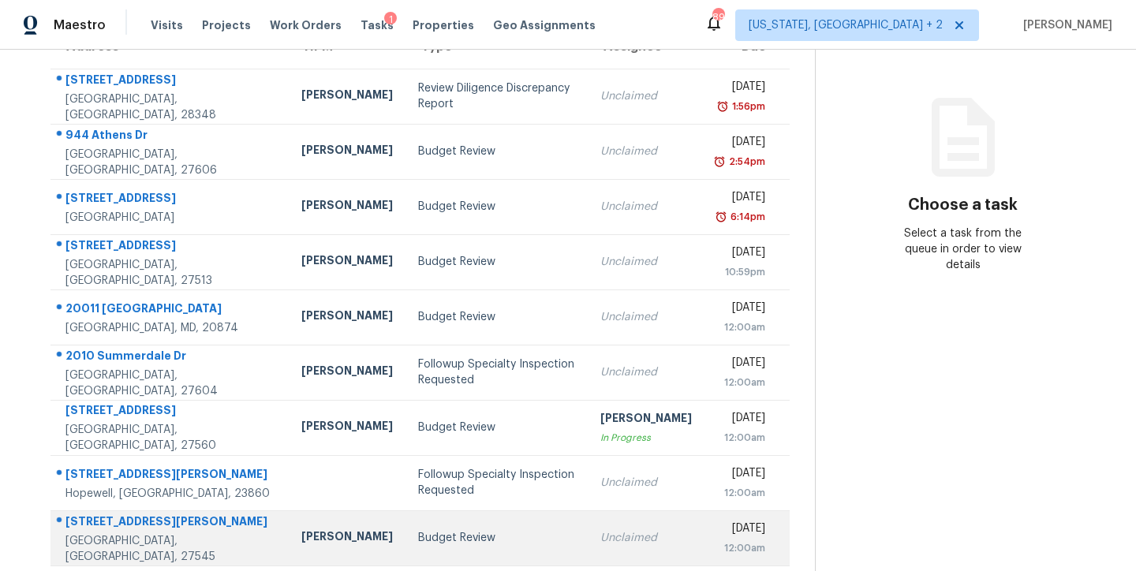
scroll to position [121, 0]
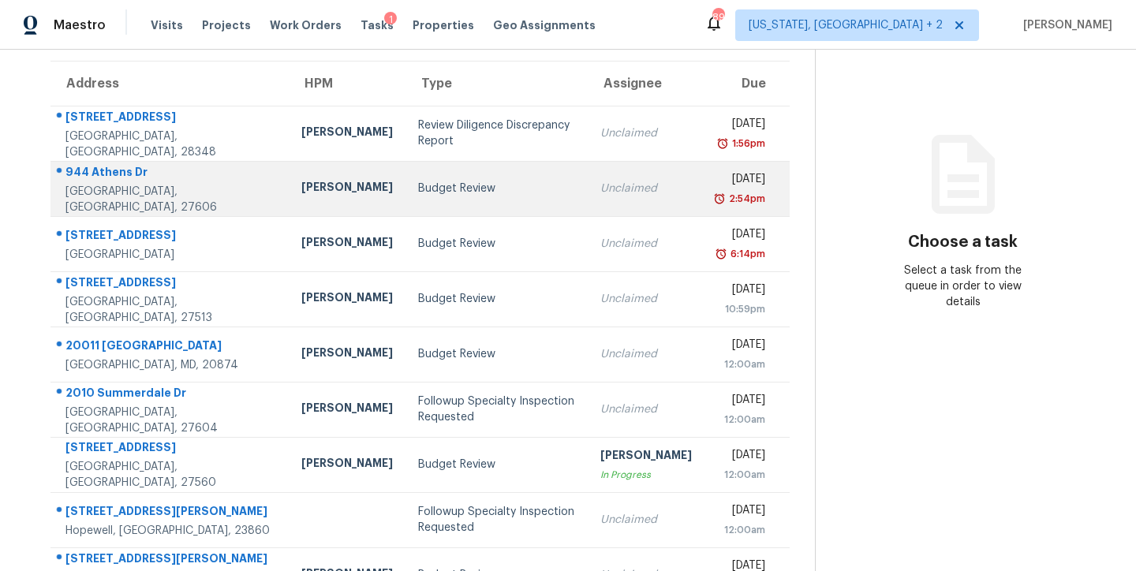
click at [418, 192] on div "Budget Review" at bounding box center [496, 189] width 157 height 16
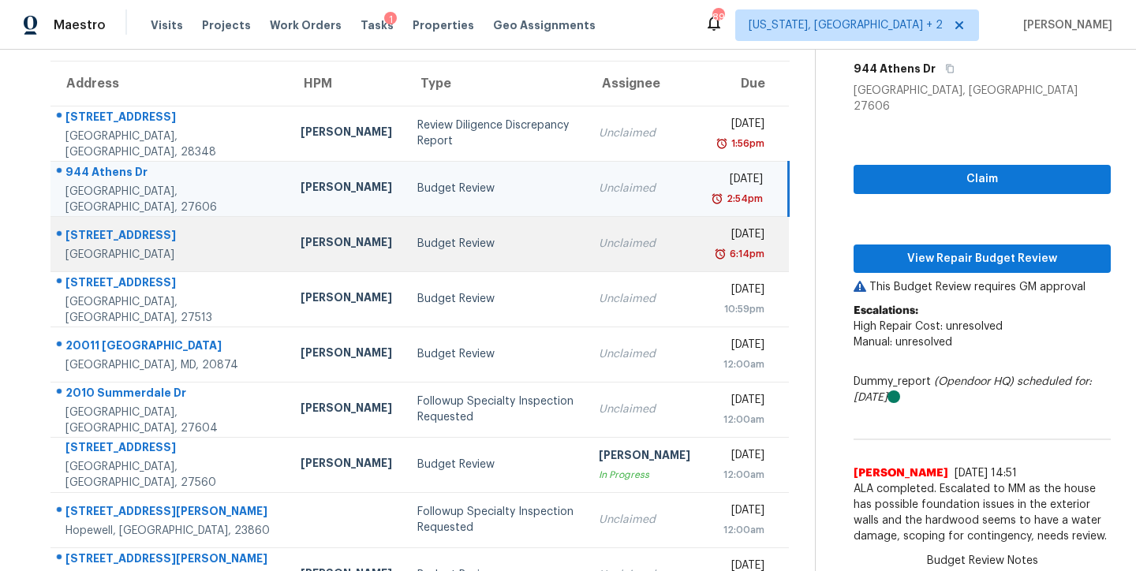
click at [435, 241] on div "Budget Review" at bounding box center [495, 244] width 156 height 16
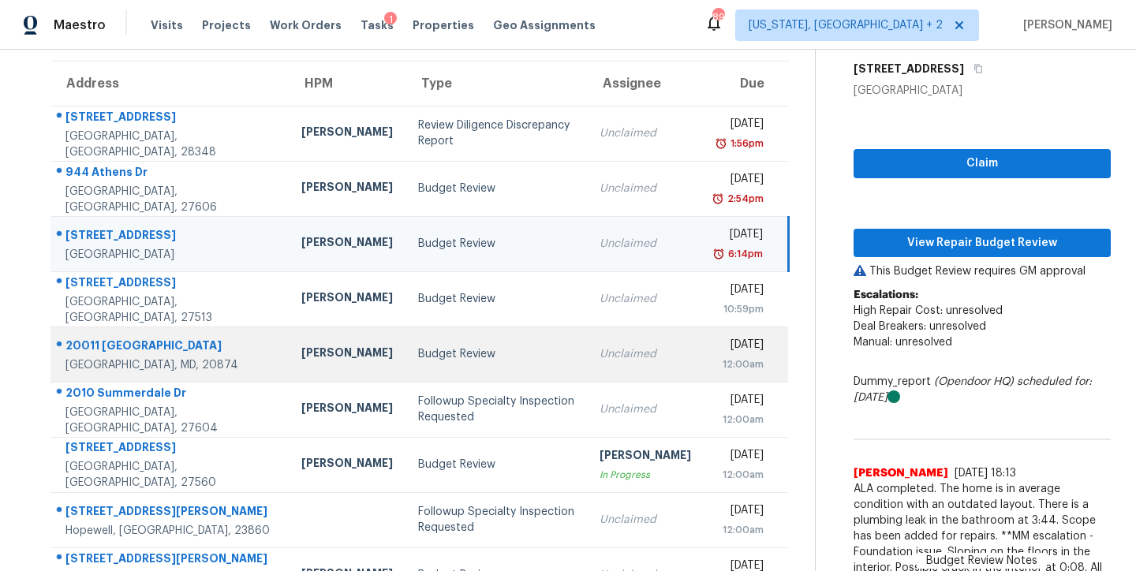
scroll to position [262, 0]
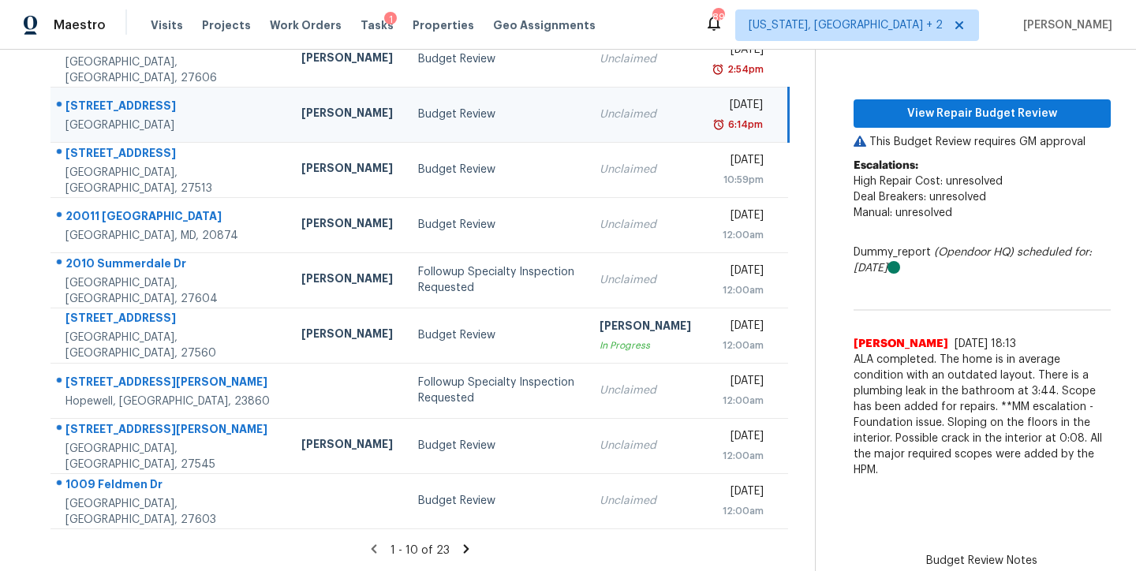
click at [464, 544] on icon at bounding box center [467, 548] width 6 height 9
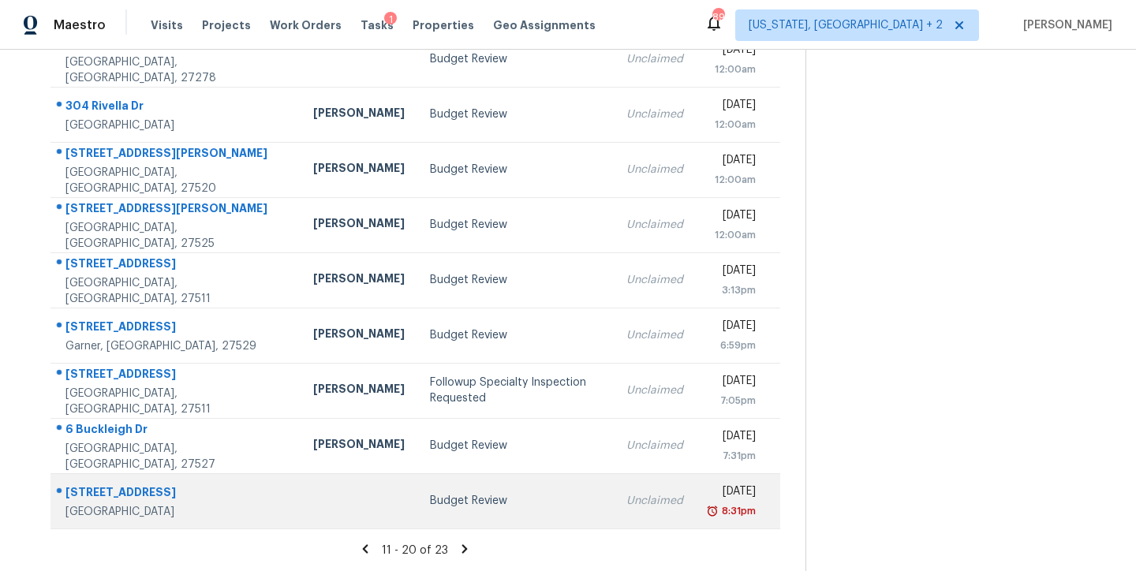
click at [453, 493] on div "Budget Review" at bounding box center [515, 501] width 170 height 16
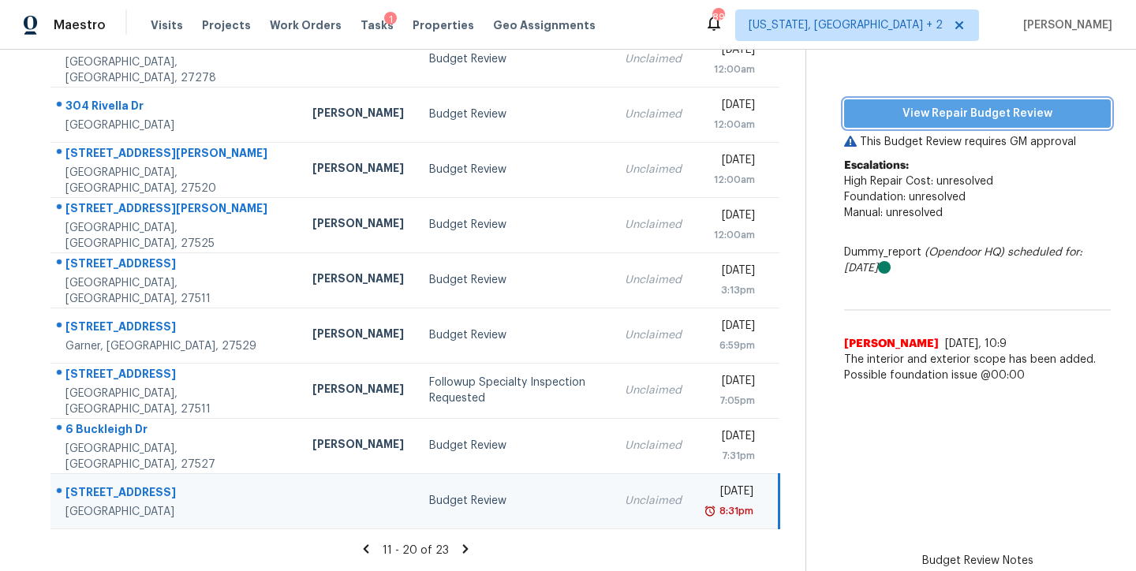
click at [1010, 104] on span "View Repair Budget Review" at bounding box center [977, 114] width 241 height 20
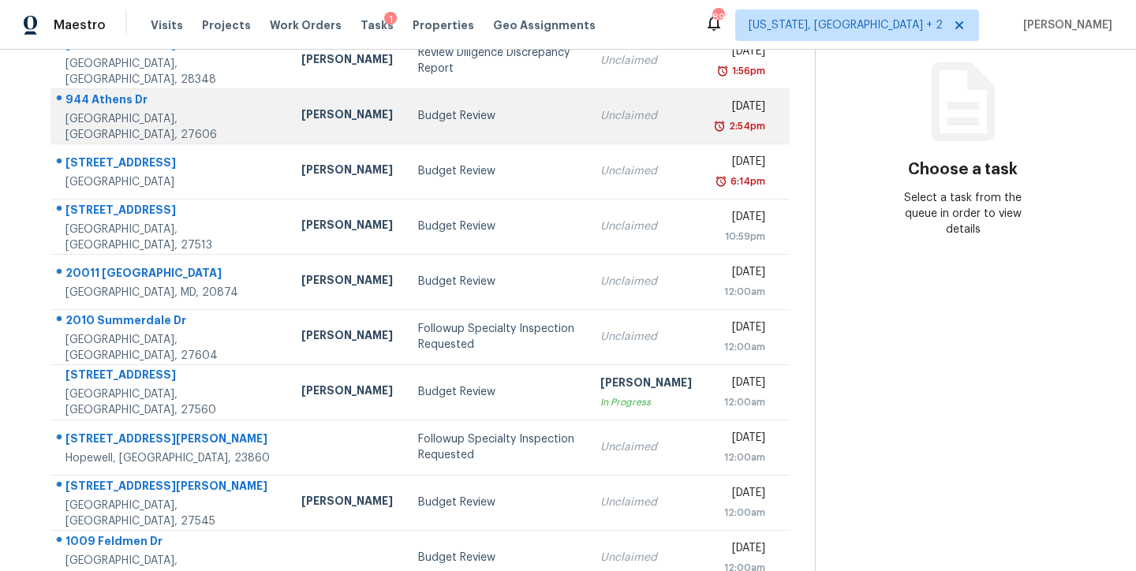
scroll to position [262, 0]
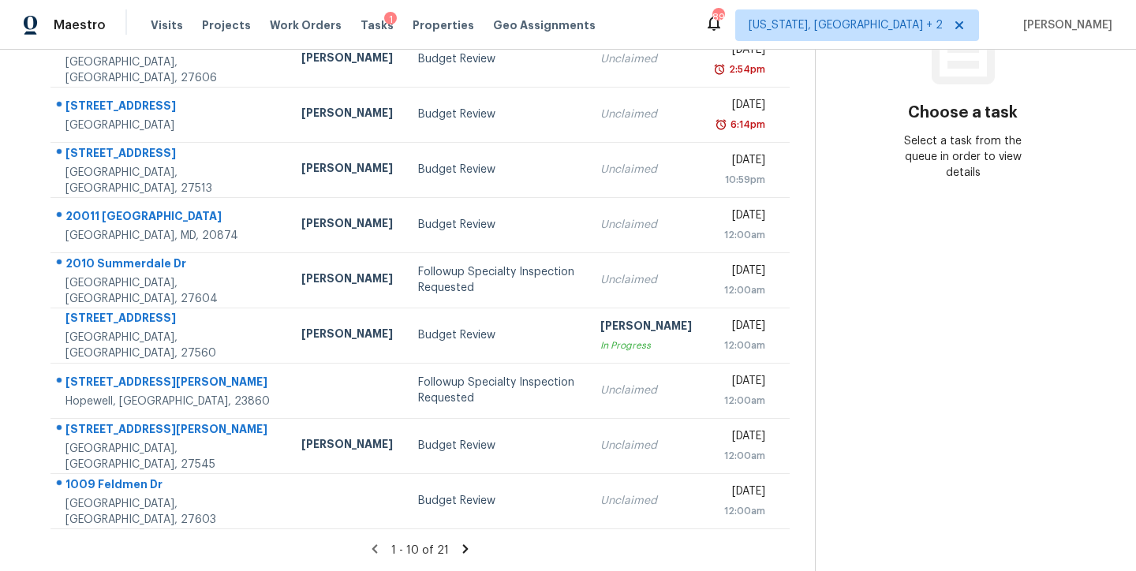
click at [462, 544] on icon at bounding box center [465, 548] width 6 height 9
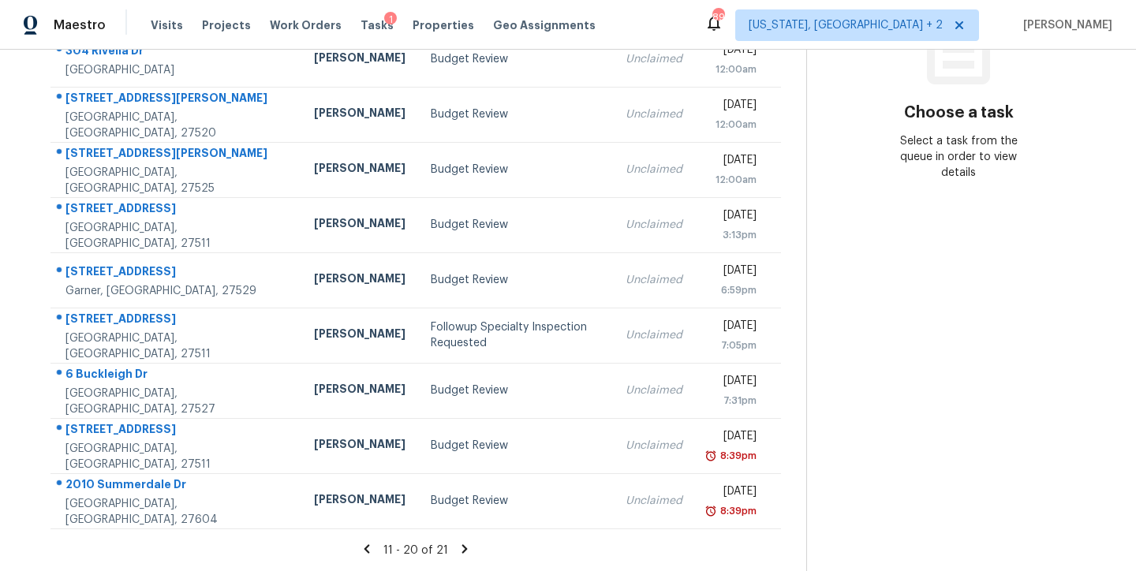
click at [457, 542] on icon at bounding box center [464, 549] width 14 height 14
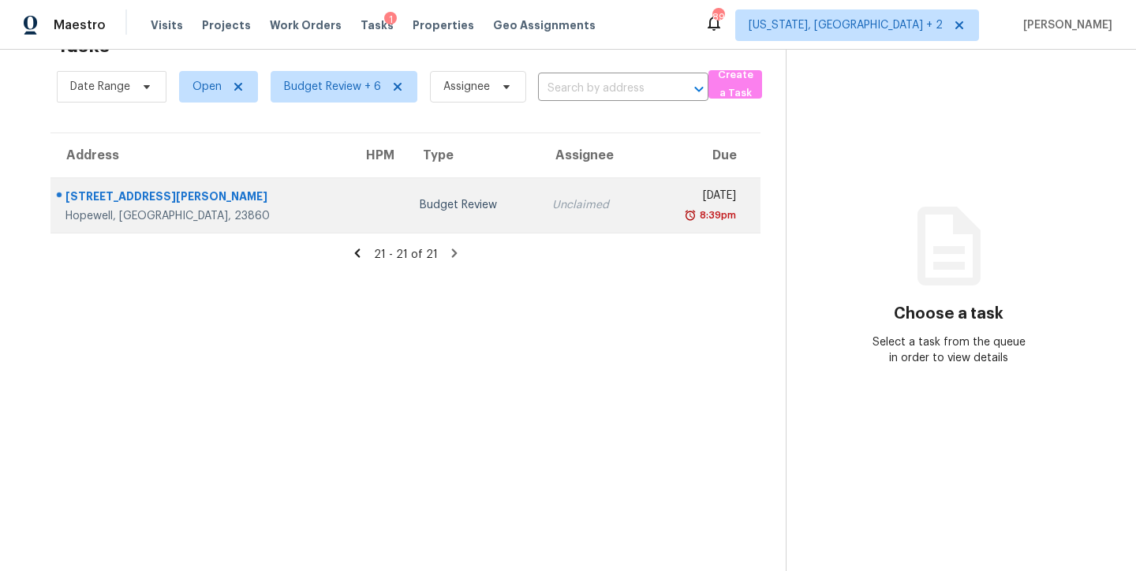
click at [420, 197] on div "Budget Review" at bounding box center [473, 205] width 107 height 16
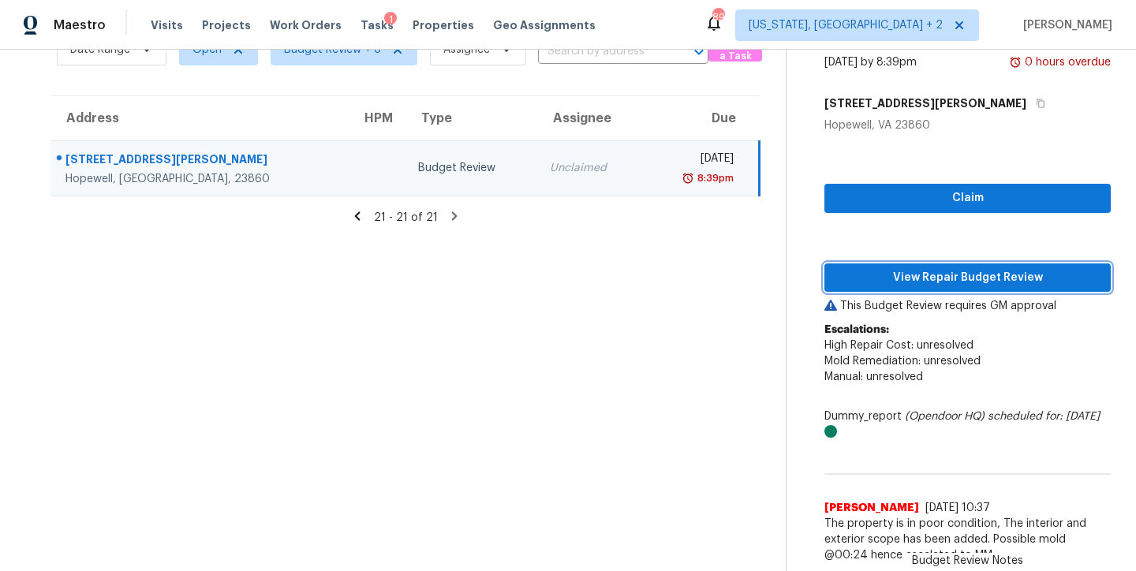
click at [949, 269] on span "View Repair Budget Review" at bounding box center [967, 278] width 261 height 20
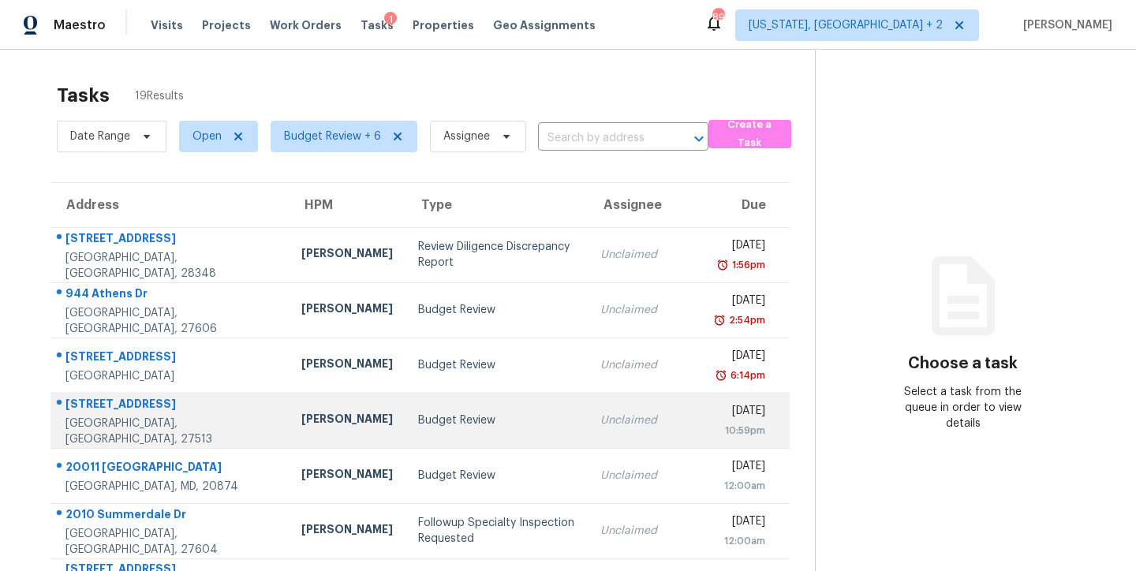
scroll to position [262, 0]
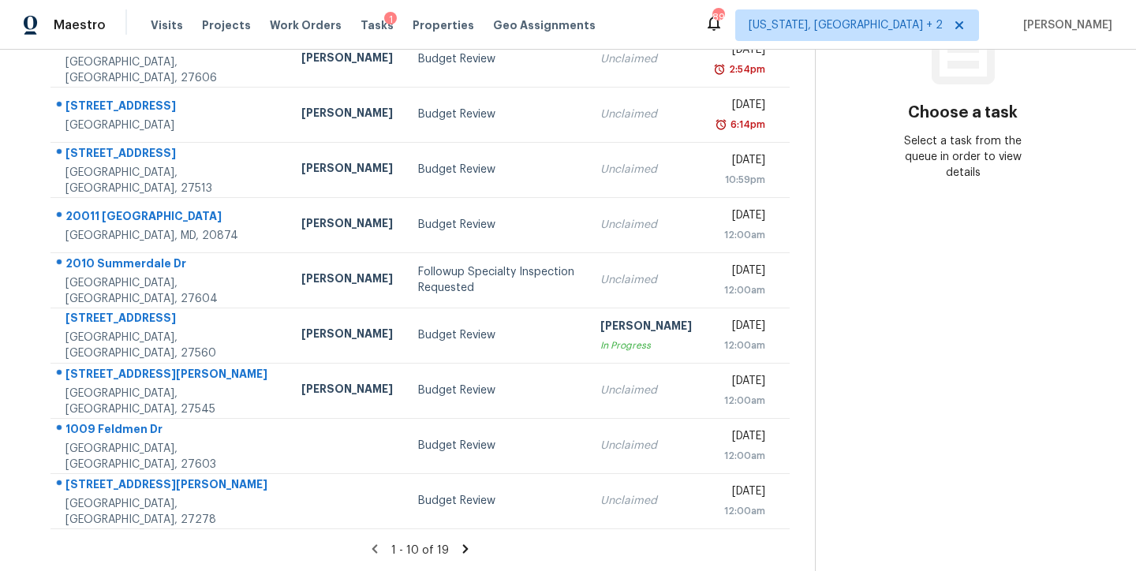
click at [462, 544] on icon at bounding box center [465, 548] width 6 height 9
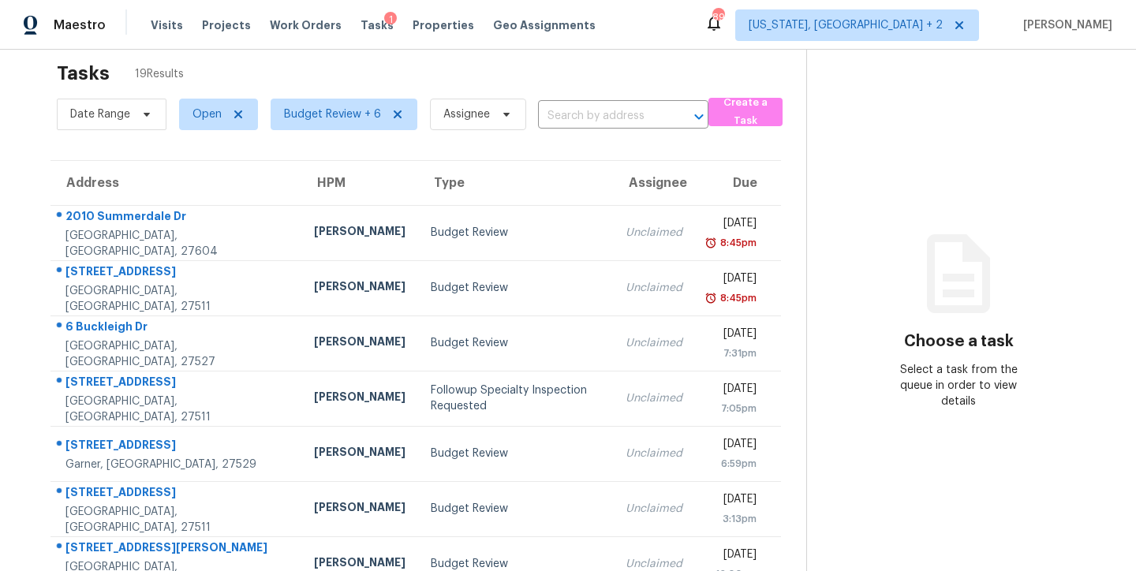
scroll to position [0, 0]
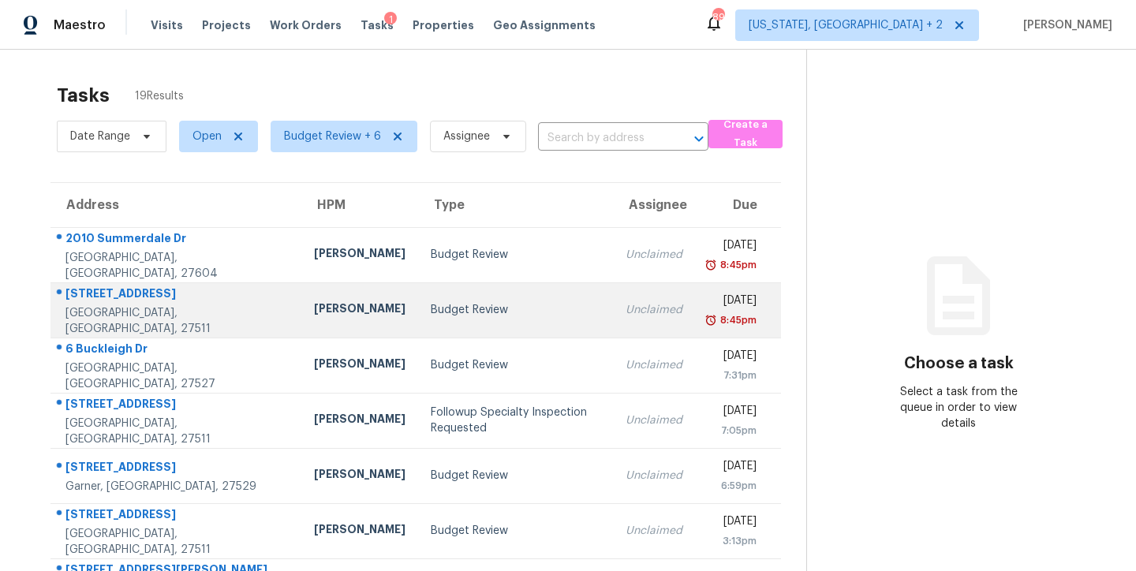
click at [431, 315] on div "Budget Review" at bounding box center [516, 310] width 170 height 16
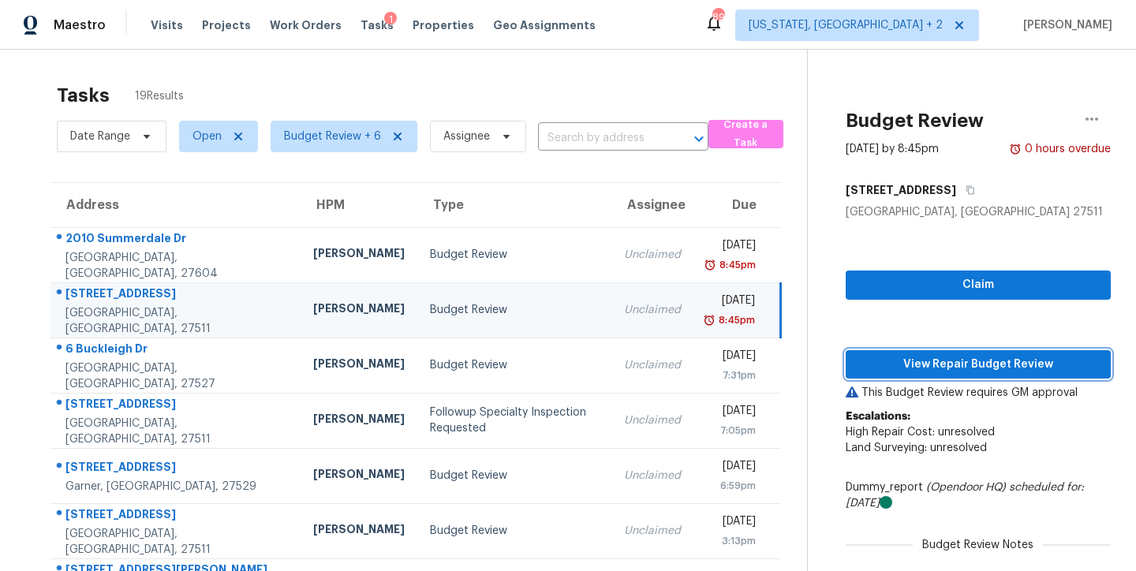
click at [988, 368] on span "View Repair Budget Review" at bounding box center [978, 365] width 240 height 20
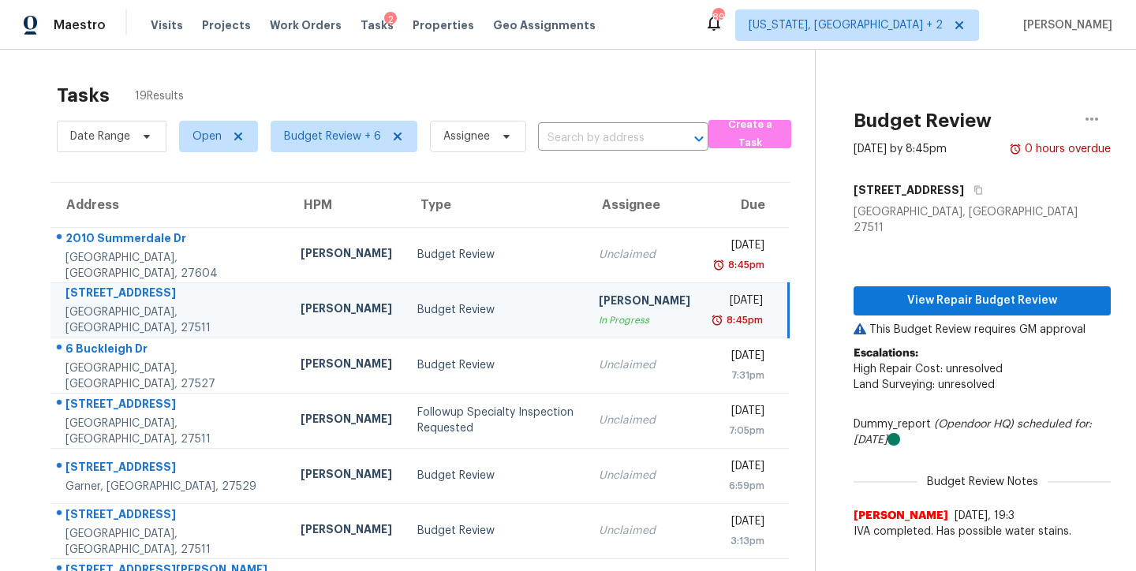
click at [297, 77] on div "Tasks 19 Results" at bounding box center [436, 95] width 758 height 41
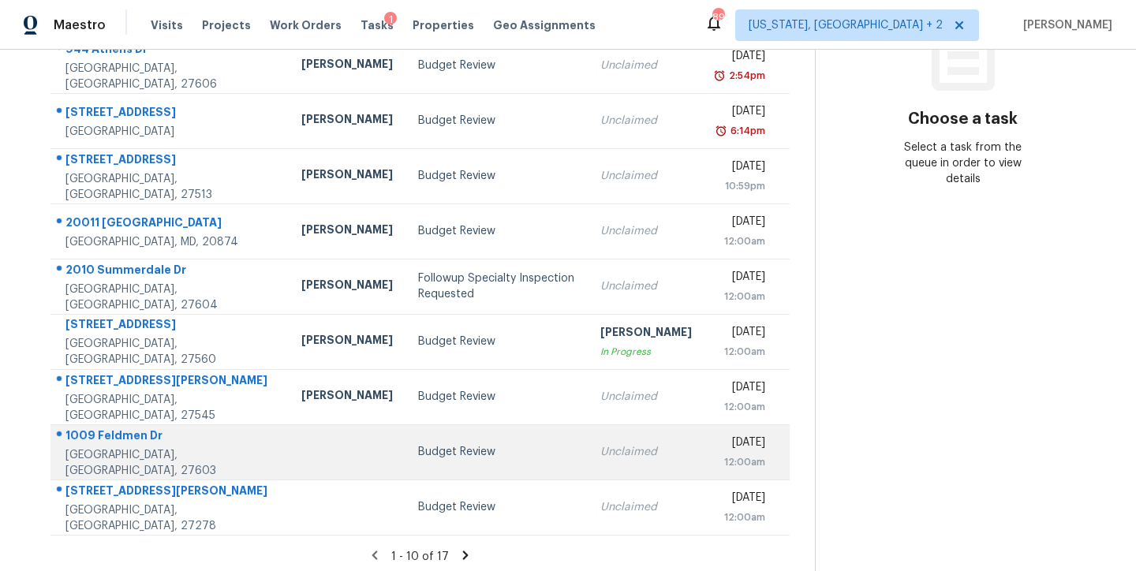
scroll to position [262, 0]
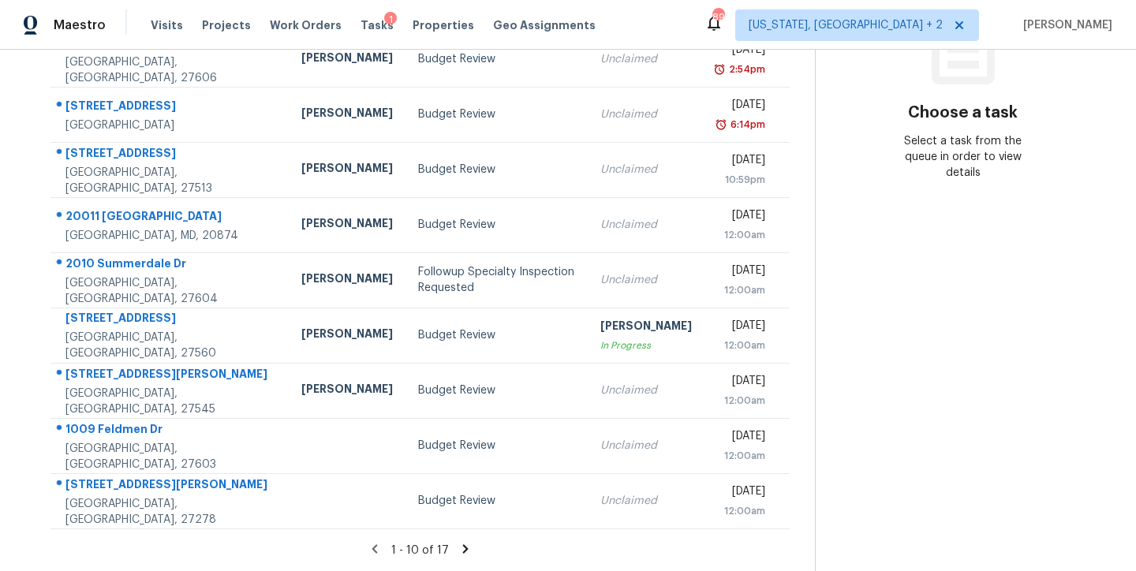
click at [458, 542] on icon at bounding box center [465, 549] width 14 height 14
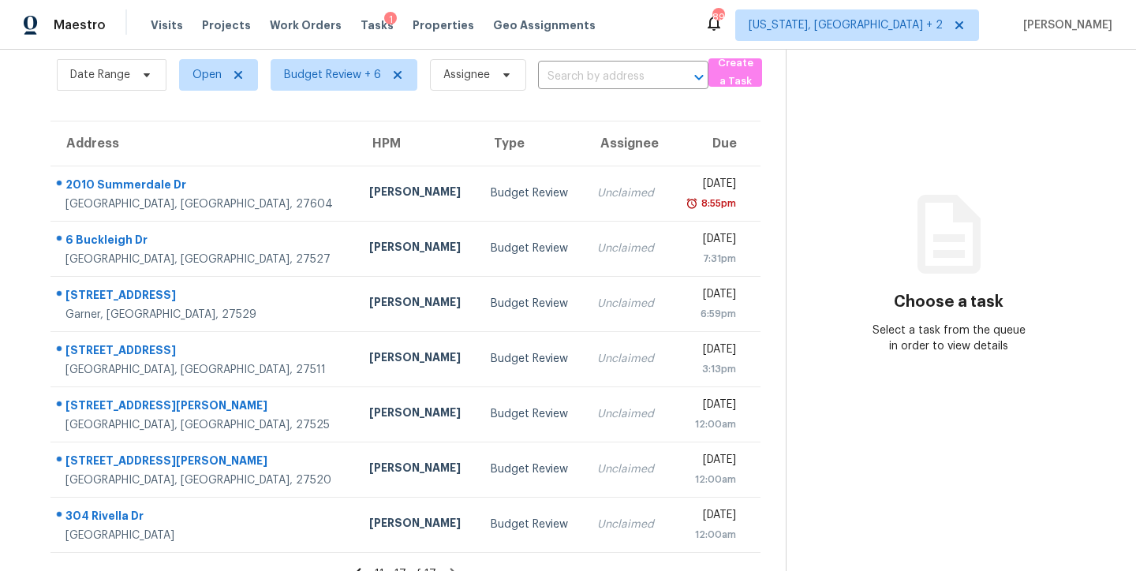
scroll to position [96, 0]
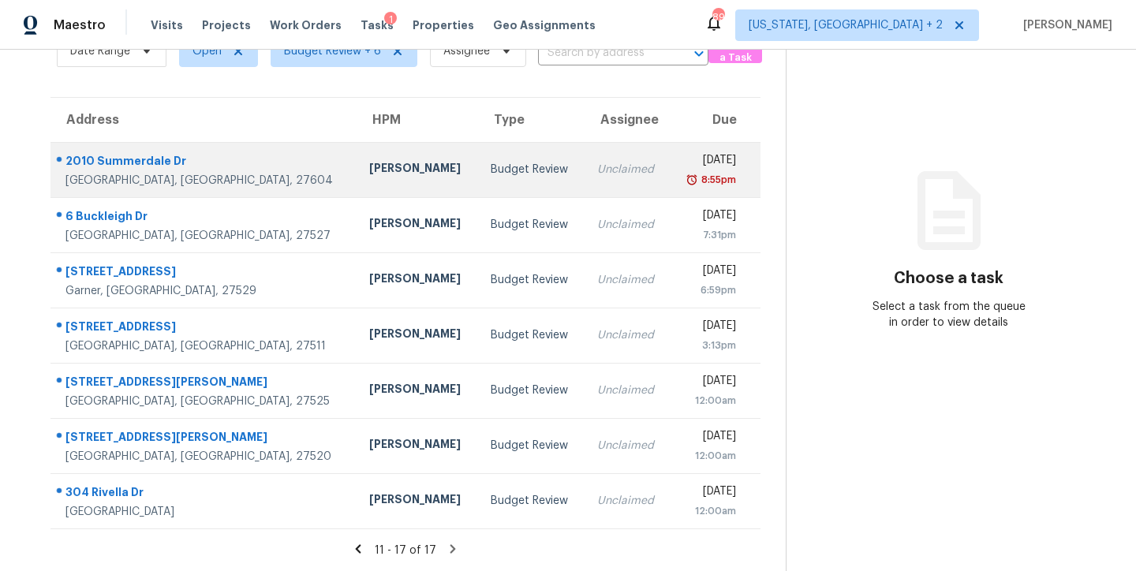
click at [478, 154] on td "Budget Review" at bounding box center [531, 169] width 106 height 55
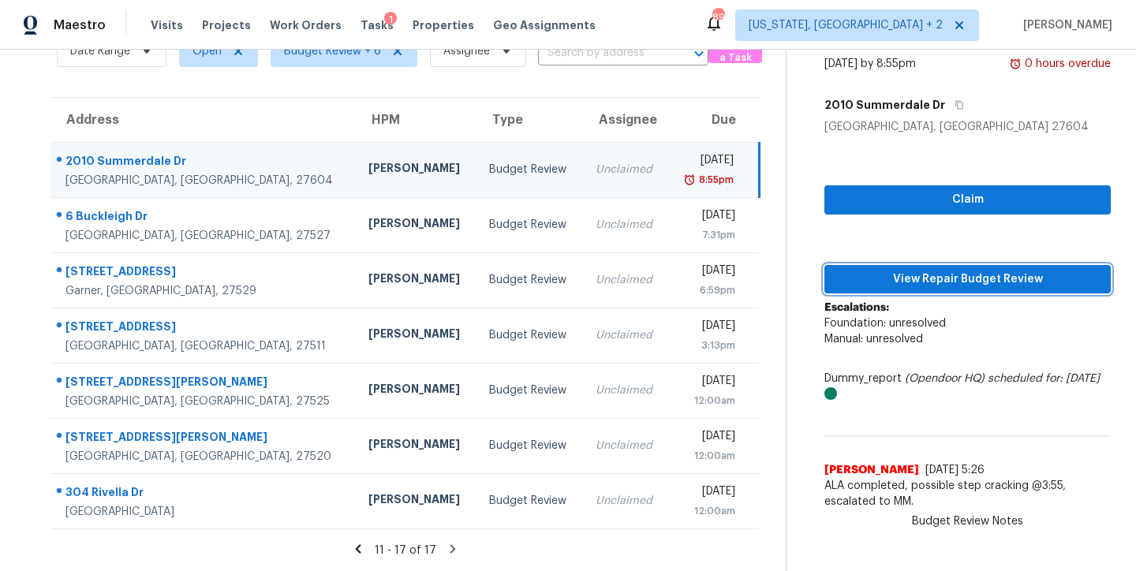
click at [984, 270] on span "View Repair Budget Review" at bounding box center [967, 280] width 261 height 20
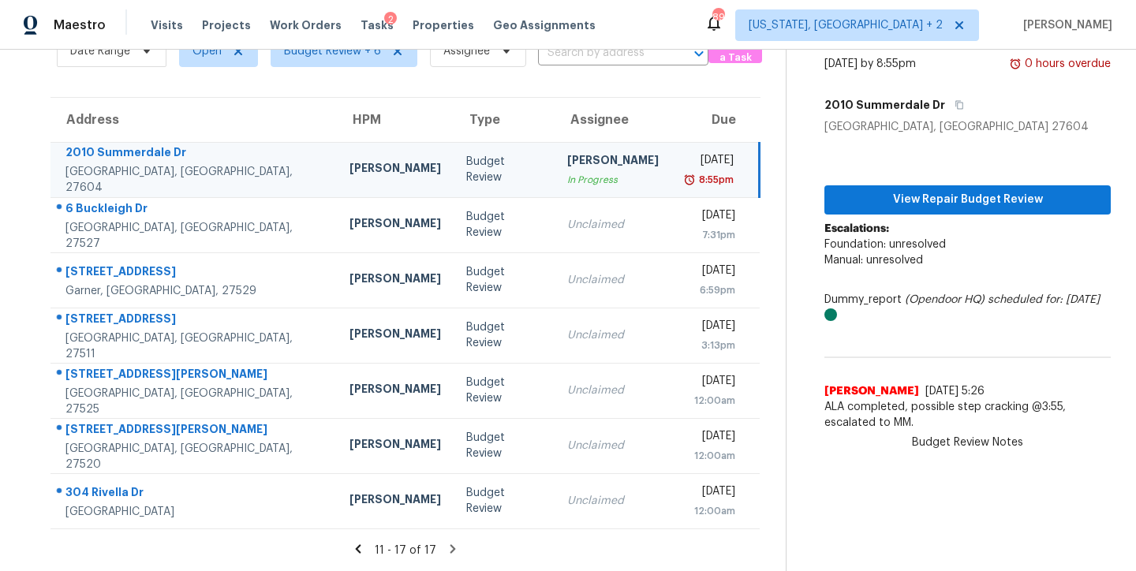
click at [631, 24] on div "Maestro Visits Projects Work Orders Tasks 2 Properties Geo Assignments 89 Washi…" at bounding box center [568, 25] width 1136 height 50
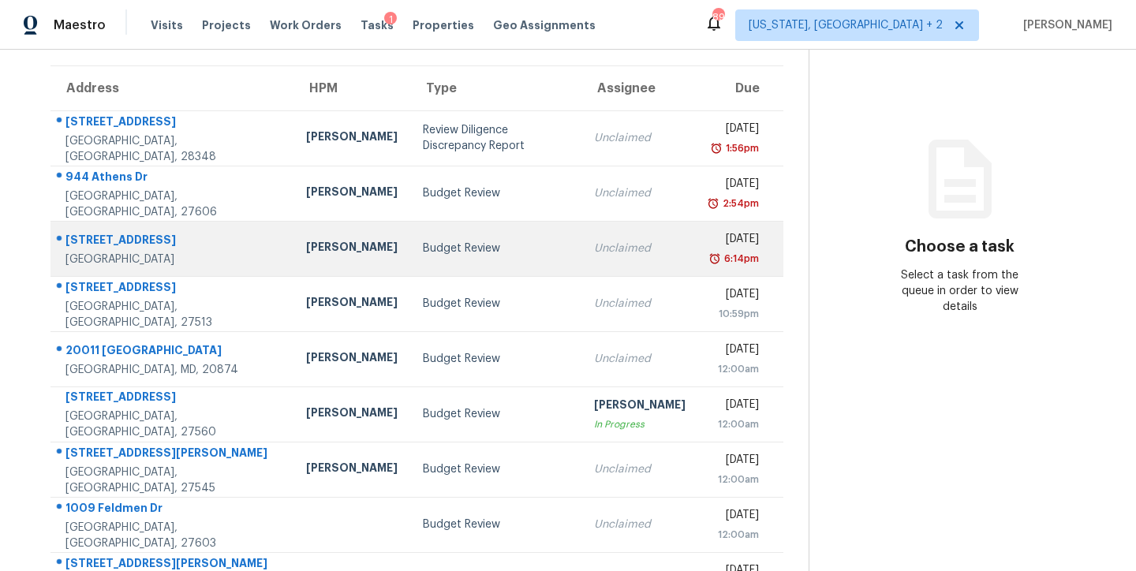
scroll to position [262, 0]
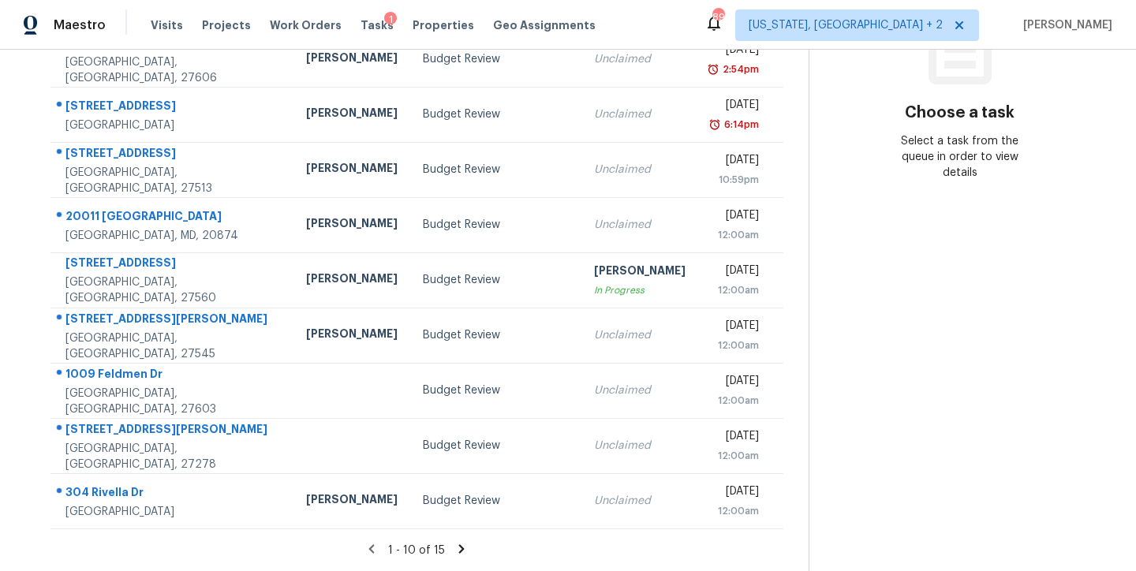
click at [454, 542] on icon at bounding box center [461, 549] width 14 height 14
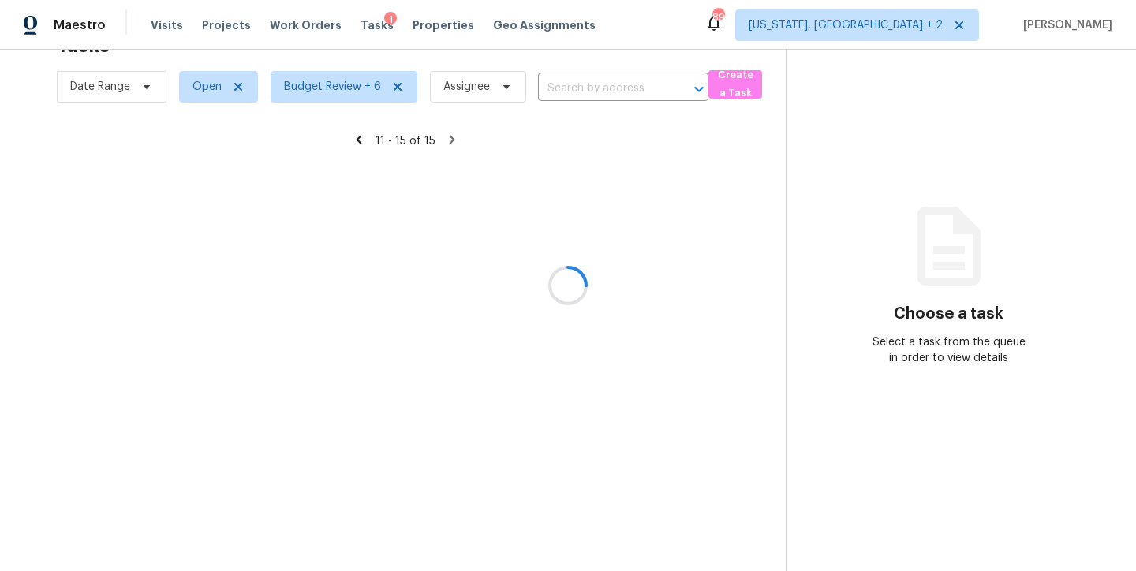
scroll to position [62, 0]
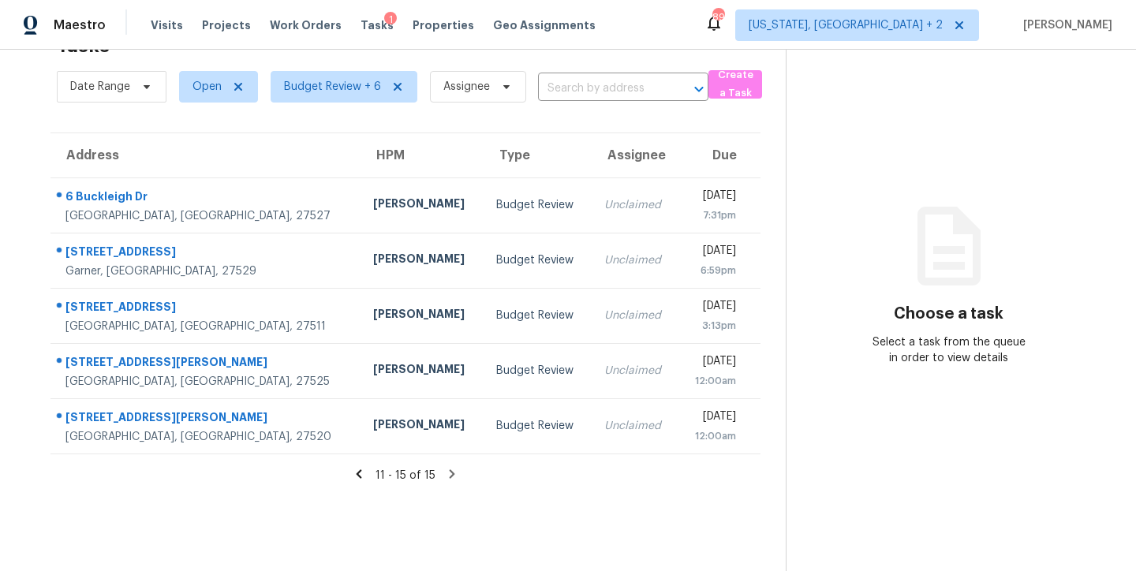
click at [357, 469] on icon at bounding box center [360, 473] width 6 height 9
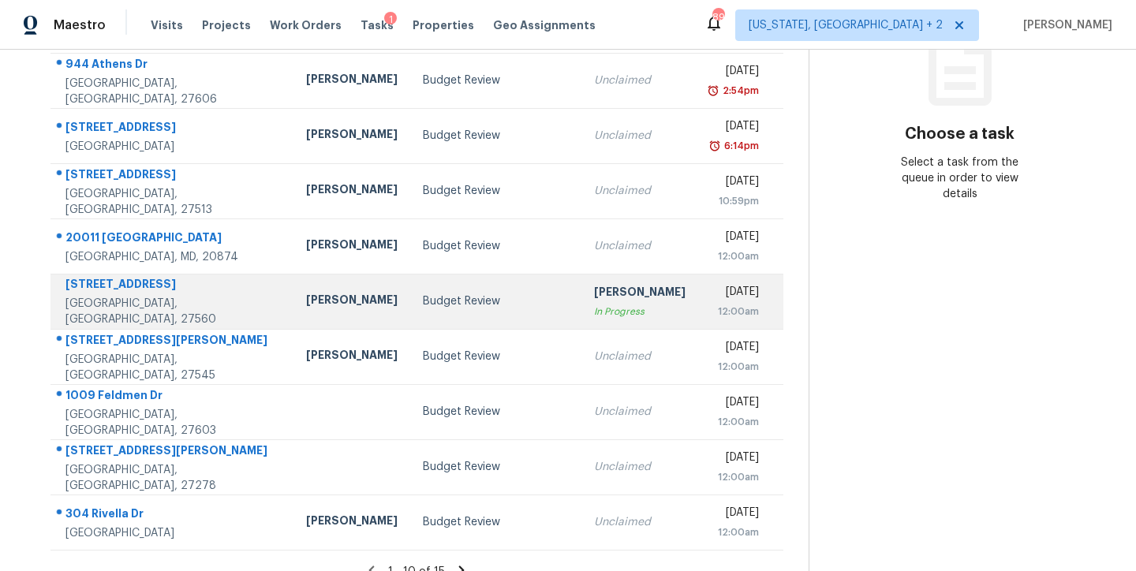
scroll to position [113, 0]
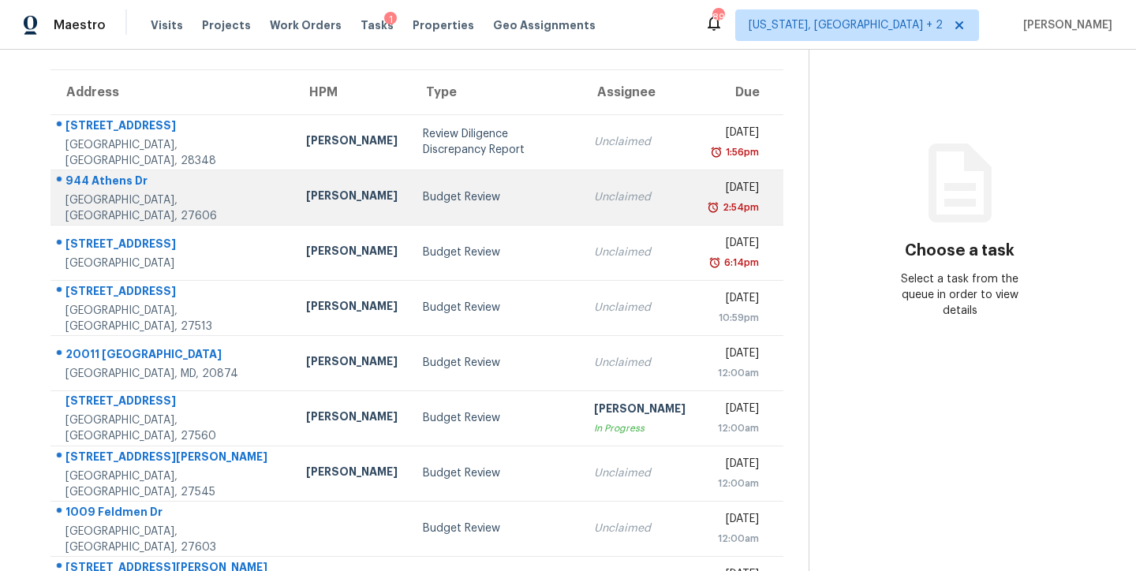
click at [410, 211] on td "Budget Review" at bounding box center [495, 197] width 171 height 55
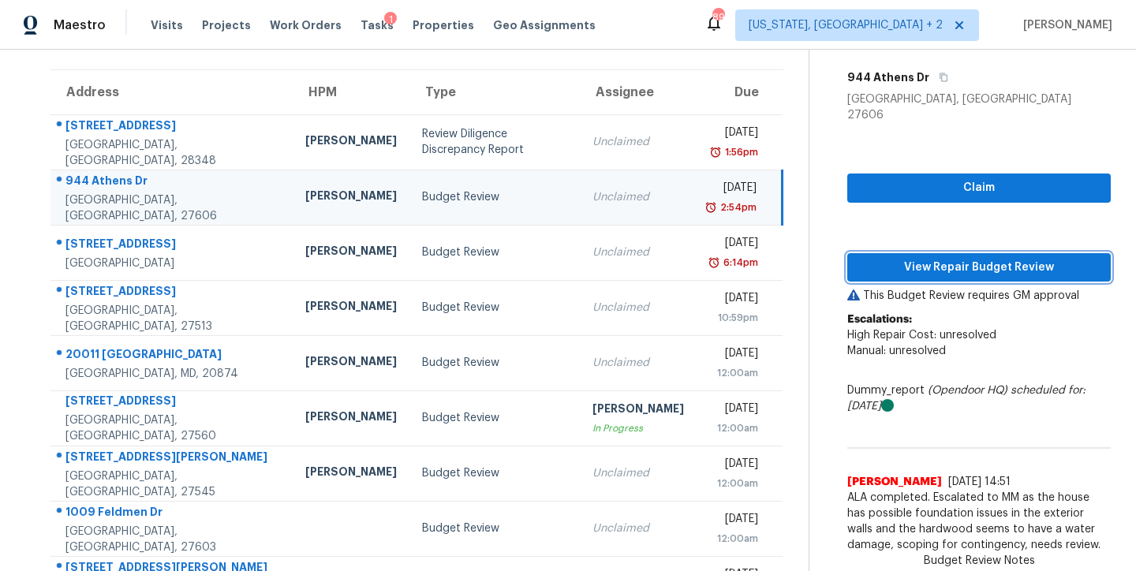
click at [915, 258] on span "View Repair Budget Review" at bounding box center [979, 268] width 238 height 20
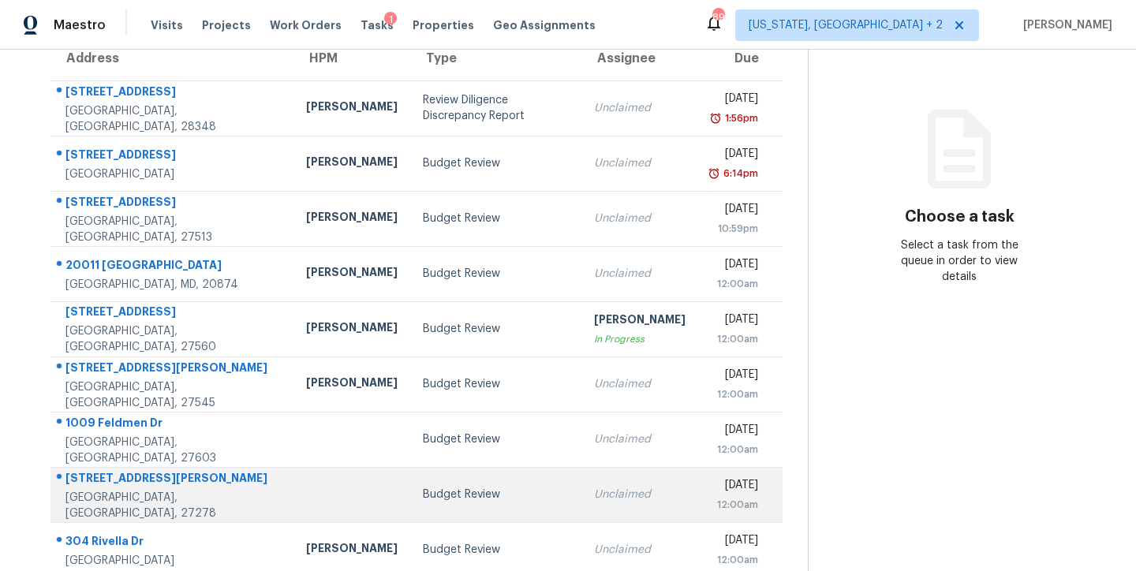
scroll to position [108, 0]
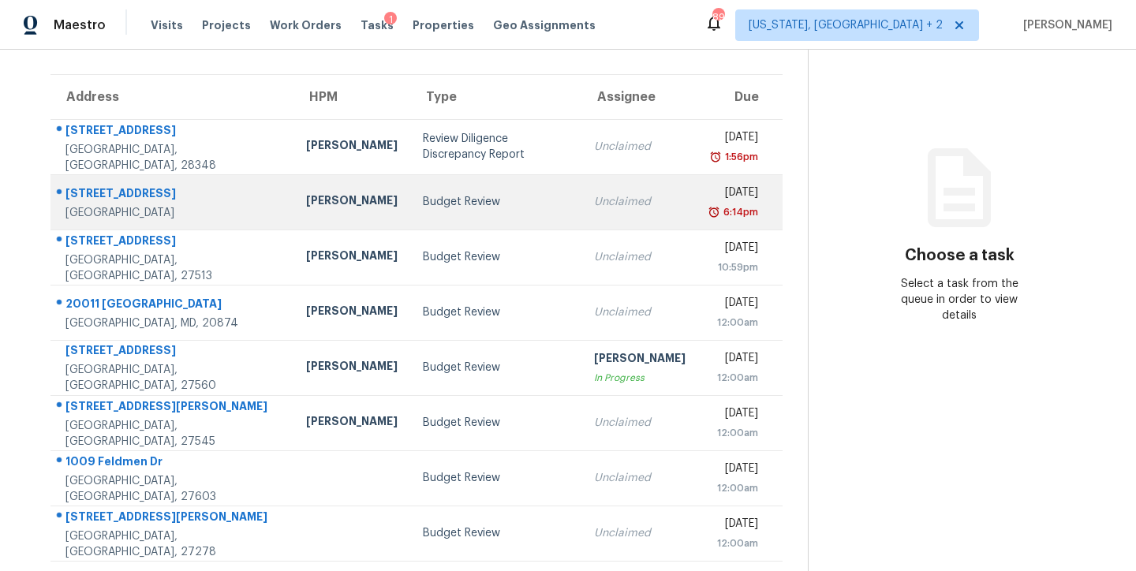
click at [431, 207] on div "Budget Review" at bounding box center [496, 202] width 146 height 16
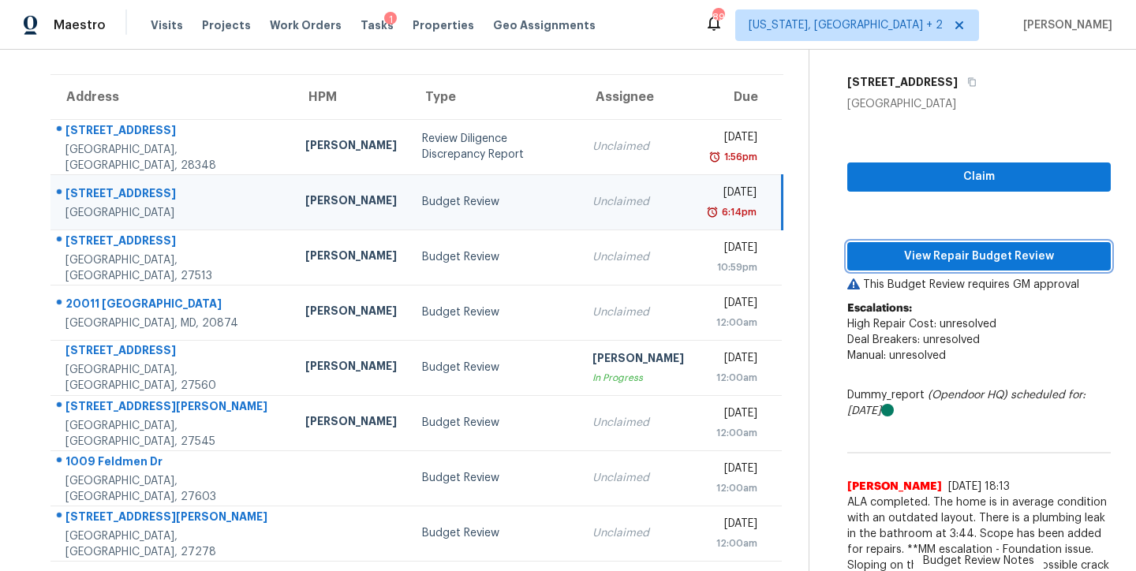
click at [1003, 253] on span "View Repair Budget Review" at bounding box center [979, 257] width 238 height 20
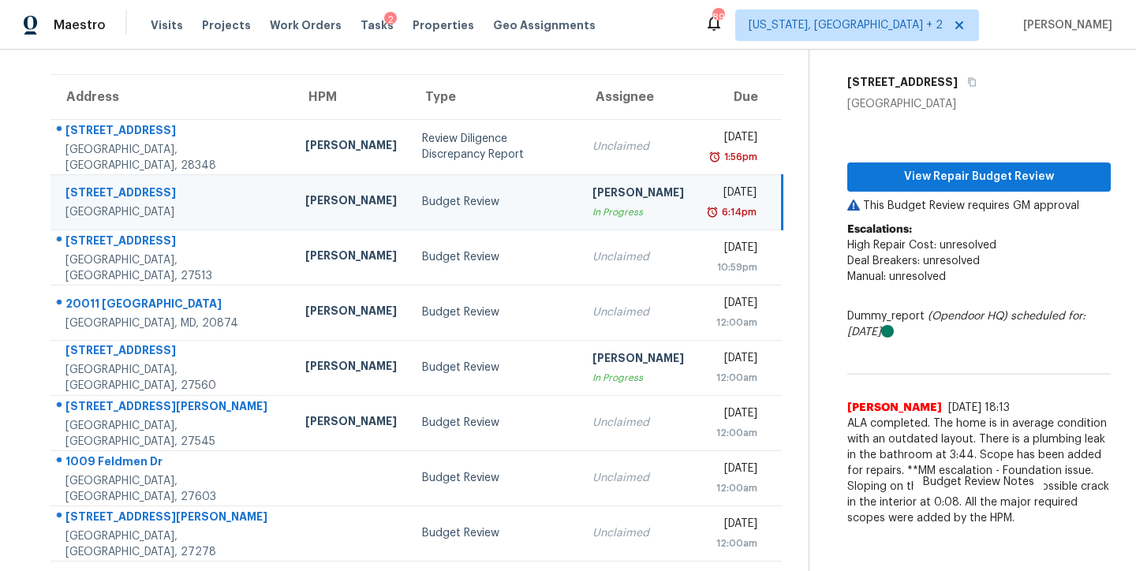
click at [638, 29] on div "Maestro Visits Projects Work Orders Tasks 2 Properties Geo Assignments 89 Washi…" at bounding box center [568, 25] width 1136 height 50
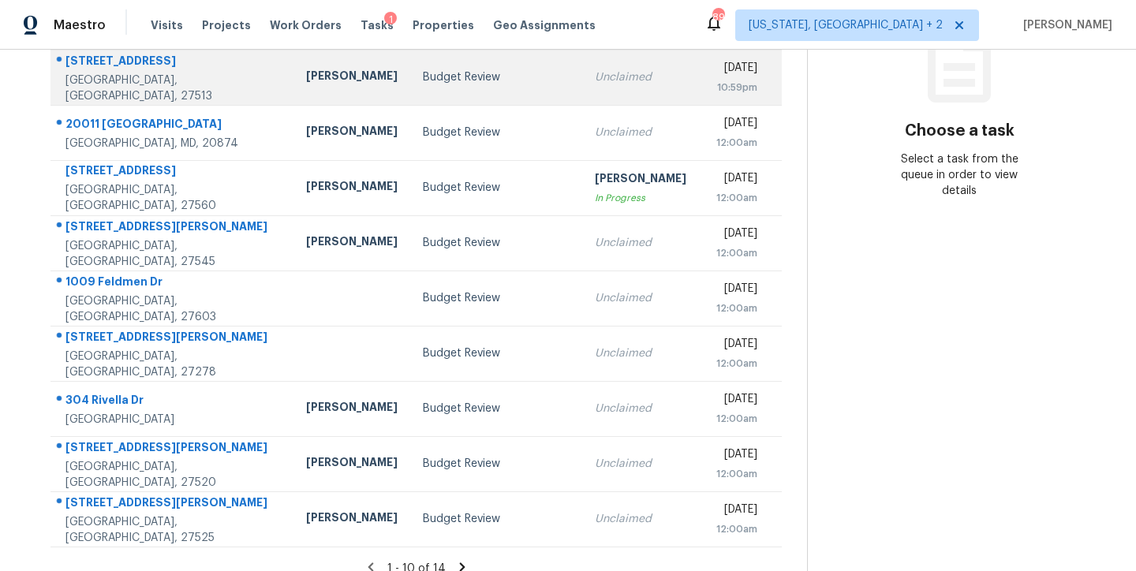
scroll to position [262, 0]
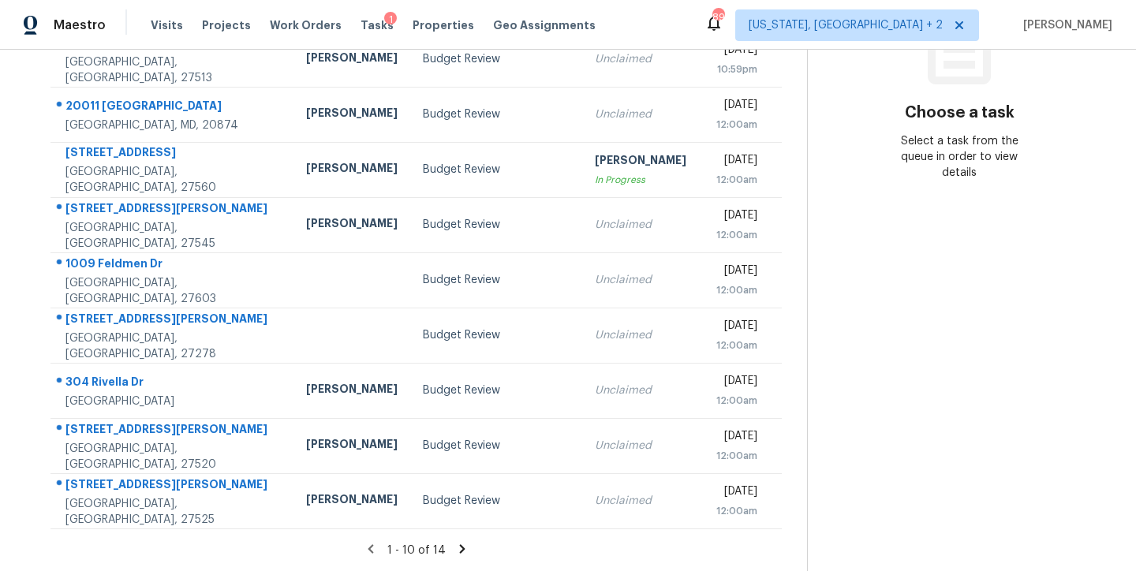
click at [455, 542] on icon at bounding box center [462, 549] width 14 height 14
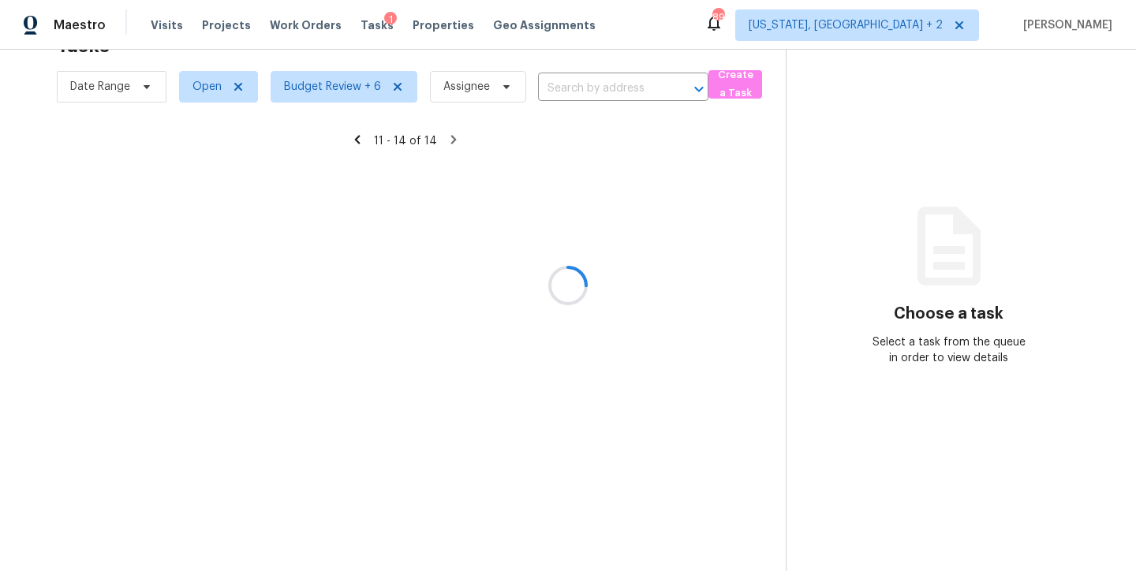
scroll to position [62, 0]
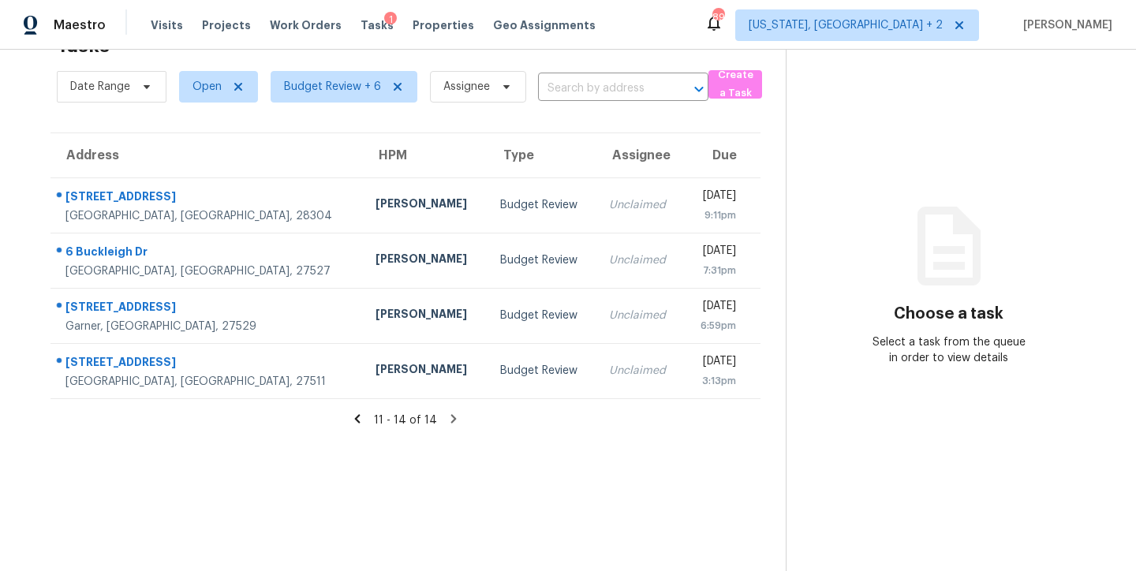
click at [355, 414] on icon at bounding box center [358, 418] width 6 height 9
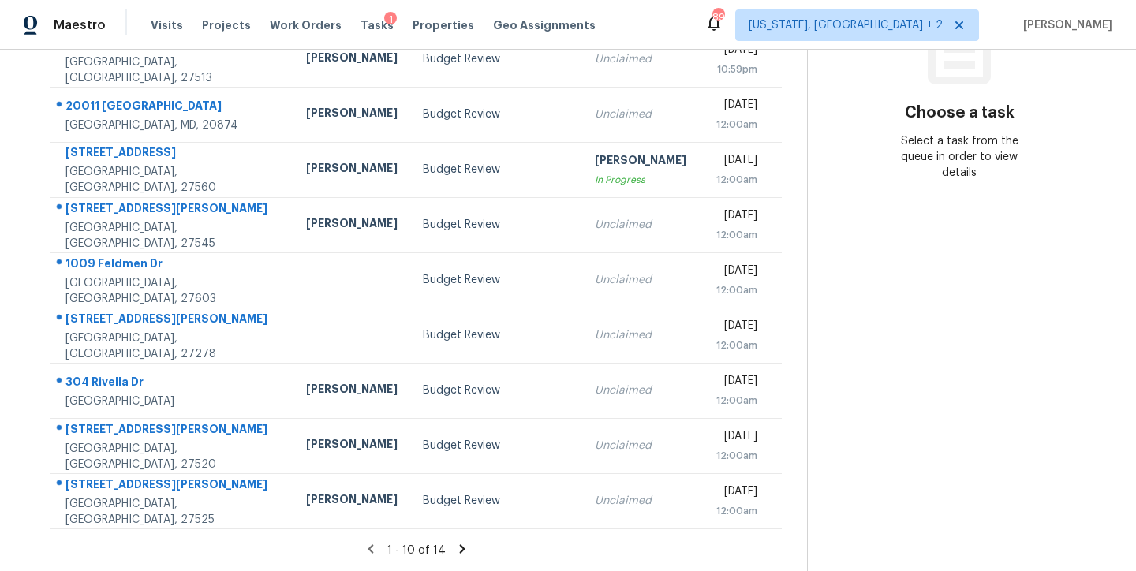
scroll to position [0, 0]
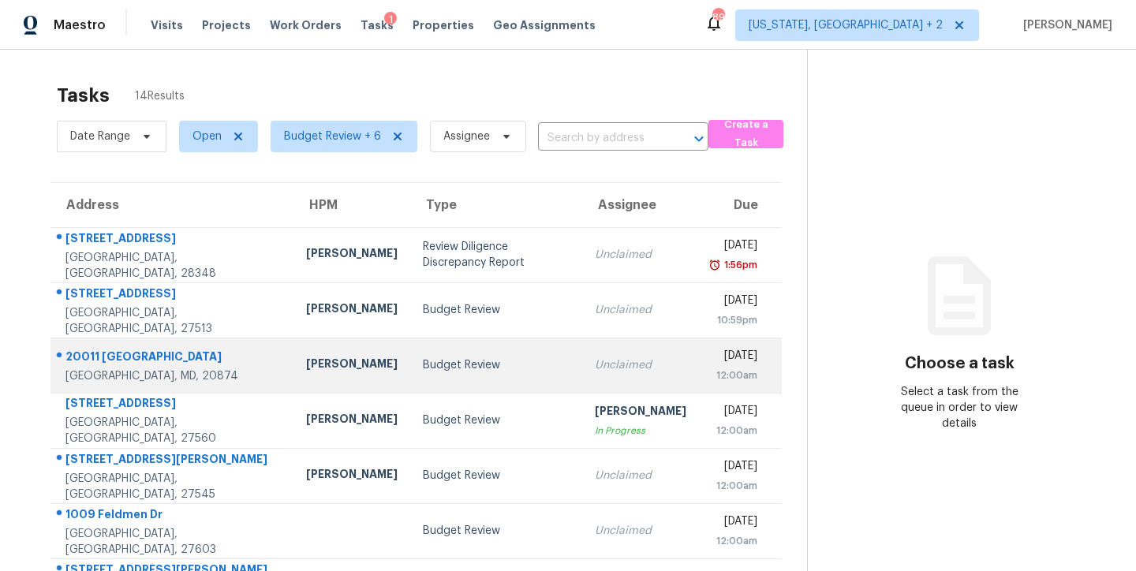
click at [423, 363] on div "Budget Review" at bounding box center [496, 365] width 147 height 16
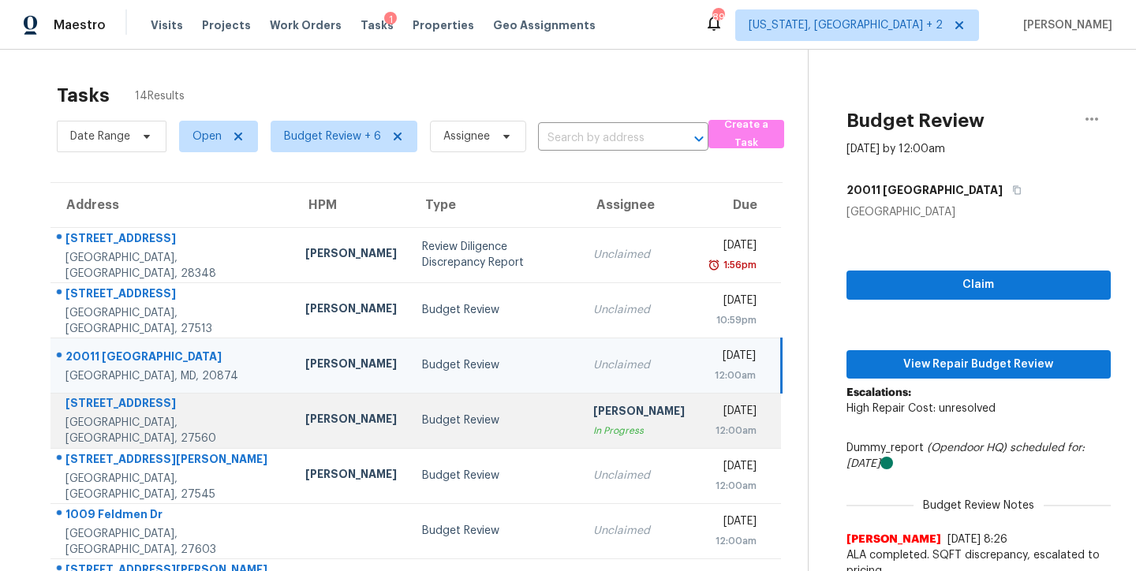
click at [466, 421] on div "Budget Review" at bounding box center [495, 421] width 146 height 16
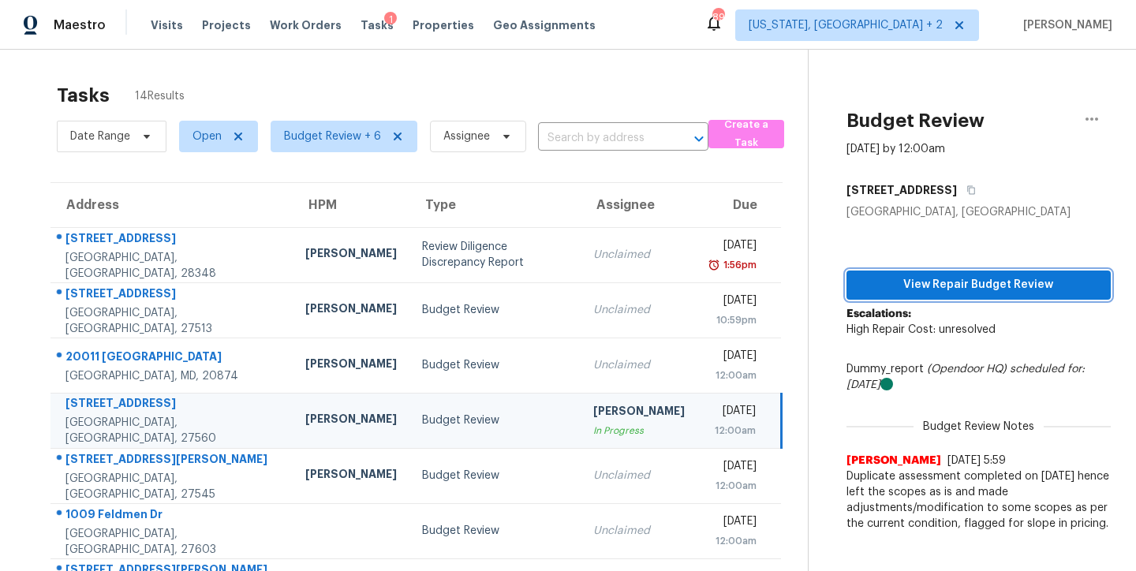
click at [965, 286] on span "View Repair Budget Review" at bounding box center [978, 285] width 239 height 20
click at [543, 70] on div "Tasks 14 Results Date Range Open Budget Review + 6 Assignee ​ Create a Task Add…" at bounding box center [568, 436] width 1136 height 772
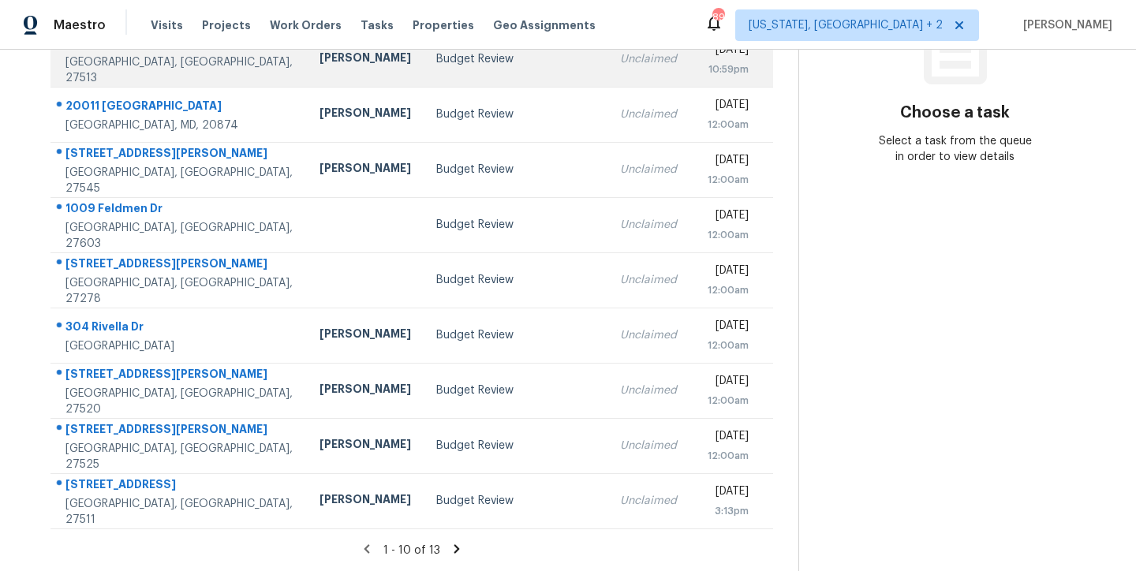
scroll to position [108, 0]
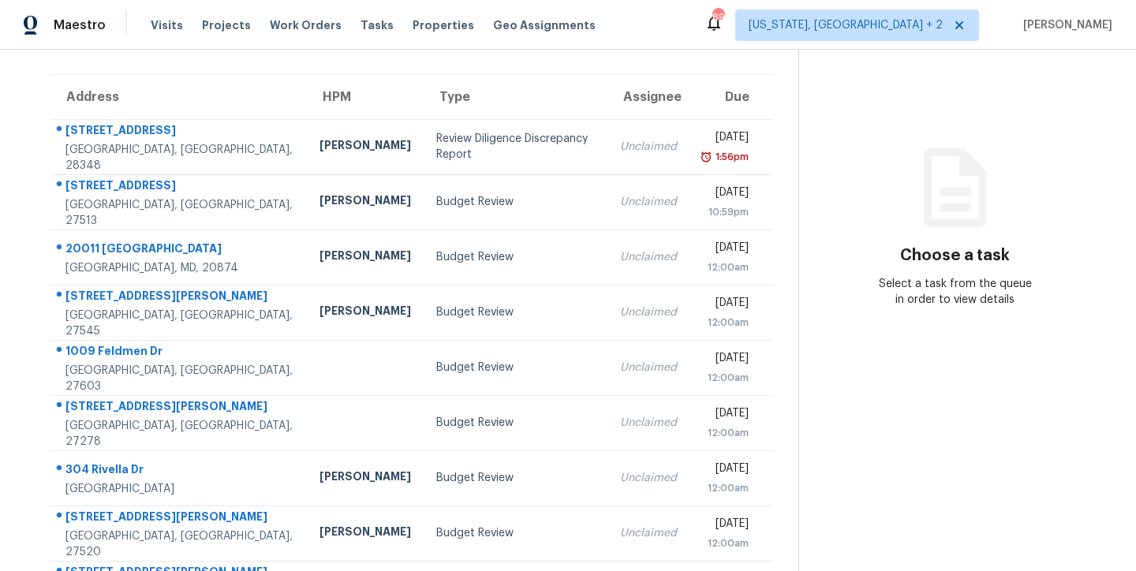
click at [610, 19] on div "Maestro Visits Projects Work Orders Tasks Properties Geo Assignments 89 [US_STA…" at bounding box center [568, 25] width 1136 height 50
